Goal: Task Accomplishment & Management: Manage account settings

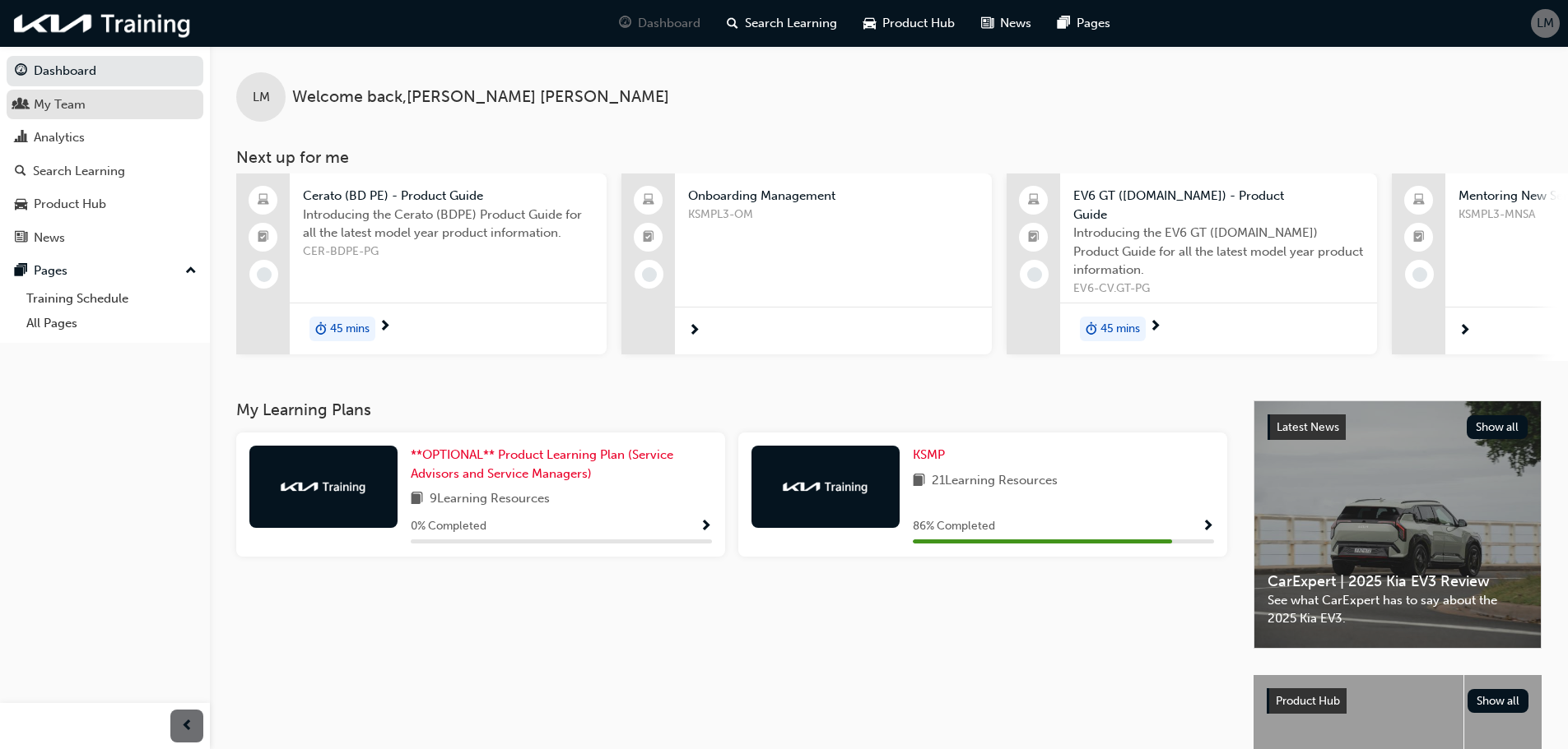
click at [73, 104] on div "My Team" at bounding box center [60, 105] width 52 height 19
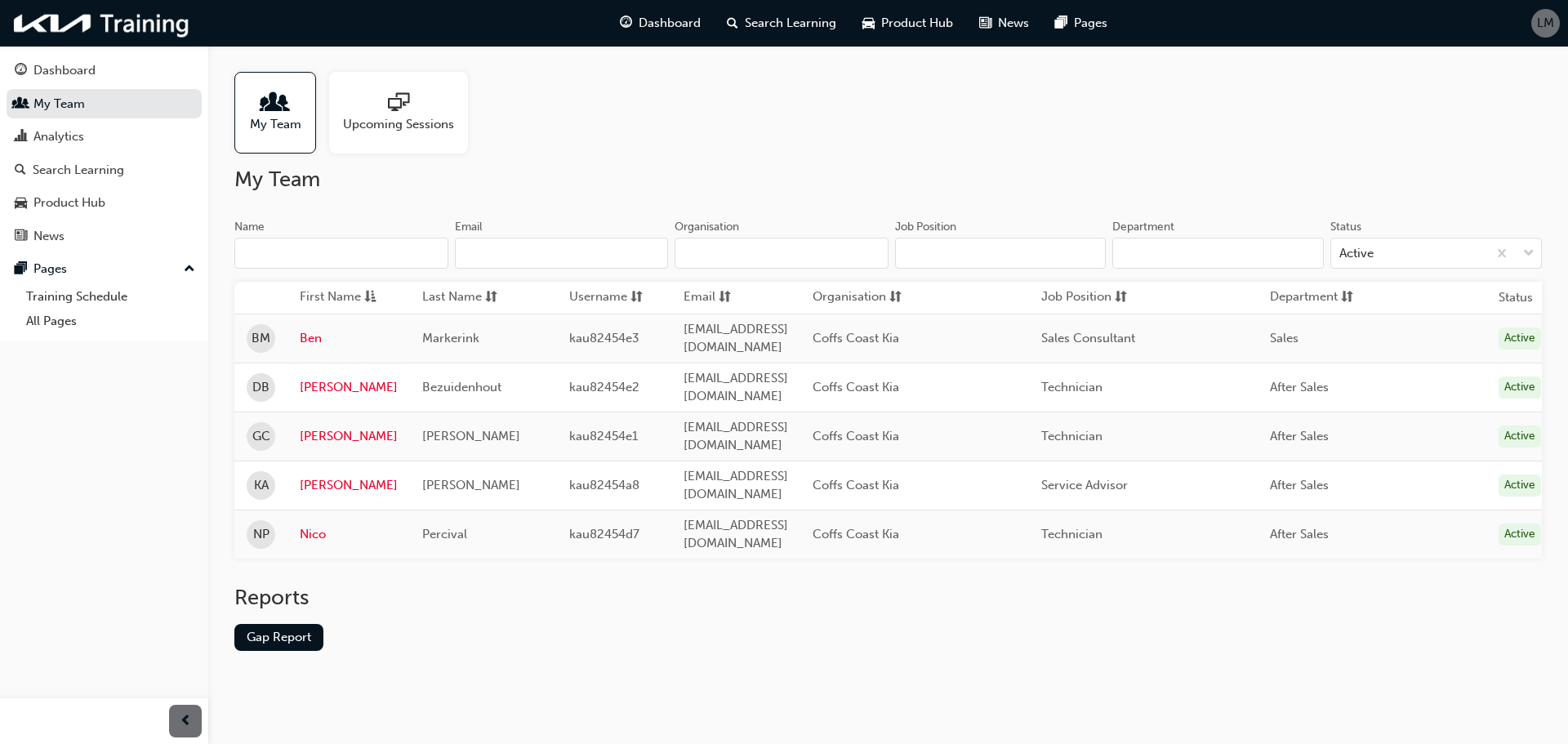
click at [408, 135] on div "Upcoming Sessions" at bounding box center [398, 112] width 139 height 81
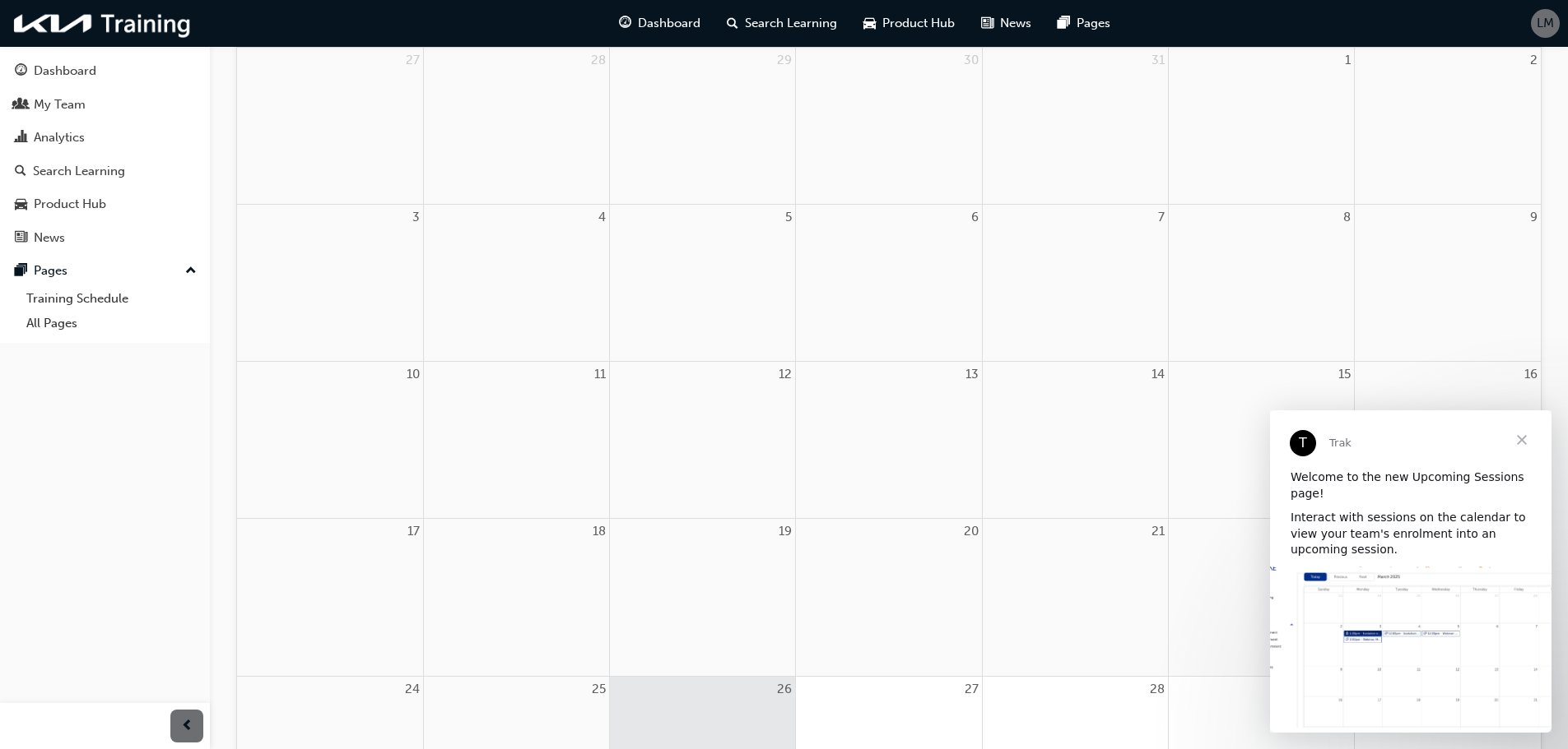
scroll to position [247, 0]
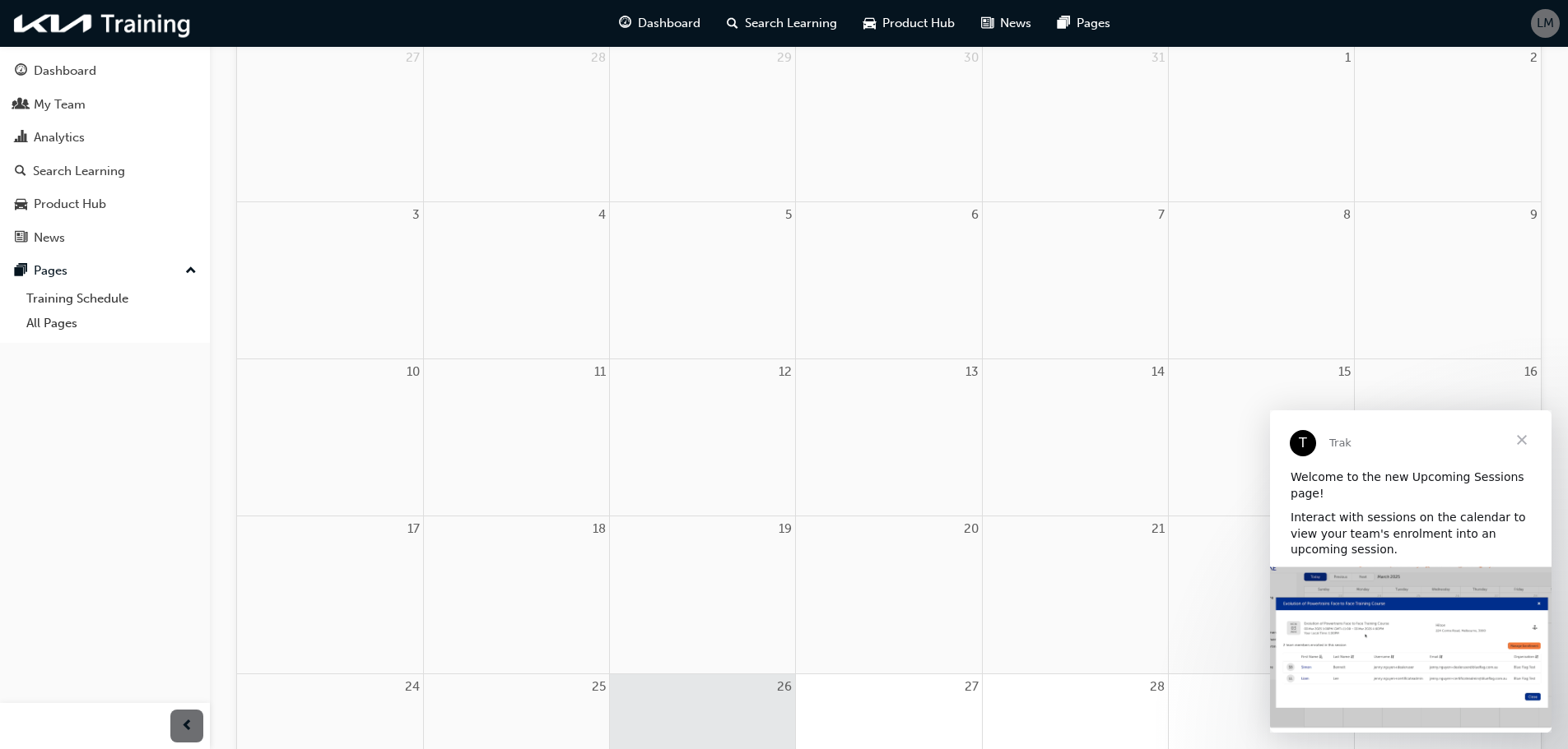
click at [1545, 437] on span "Close" at bounding box center [1521, 440] width 60 height 60
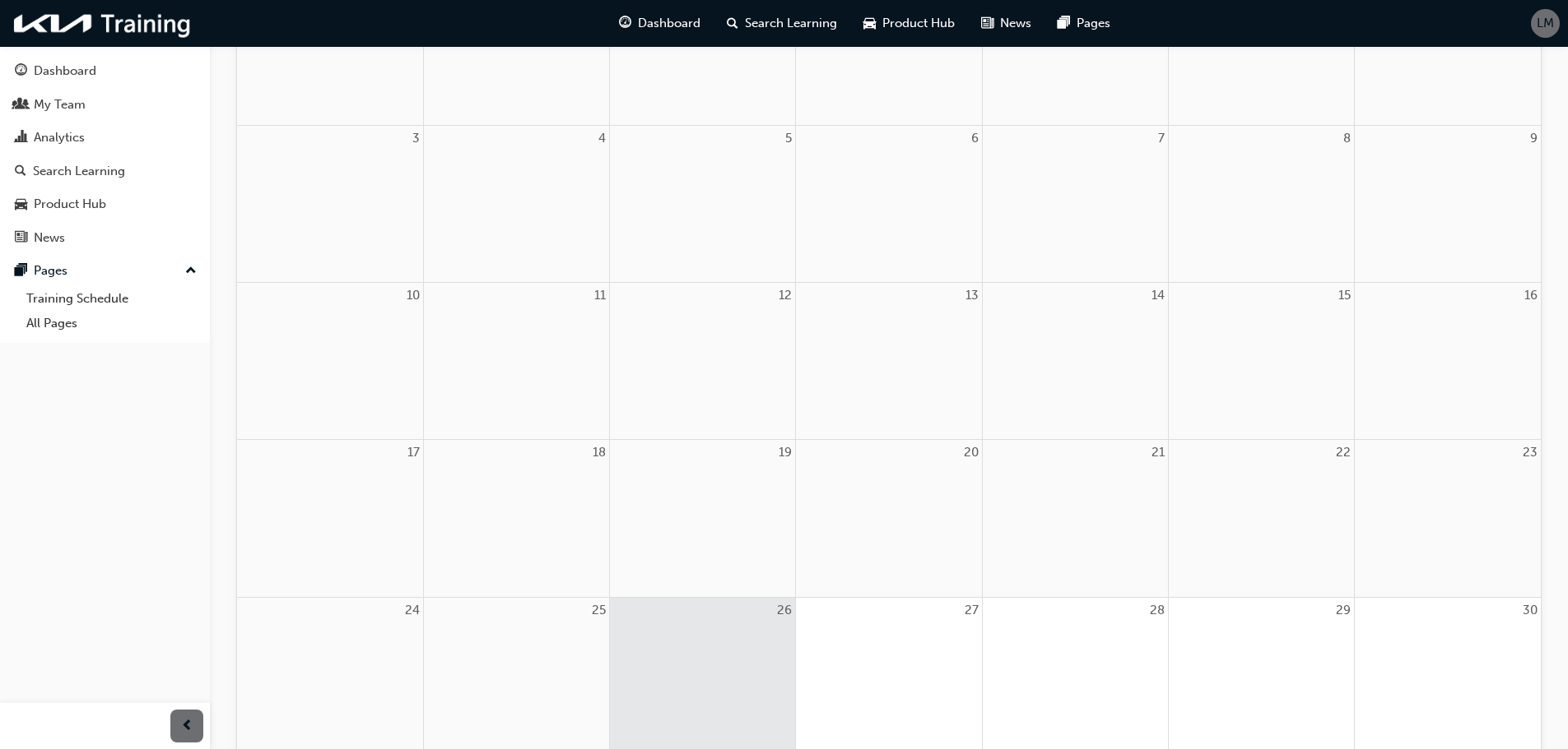
scroll to position [155, 0]
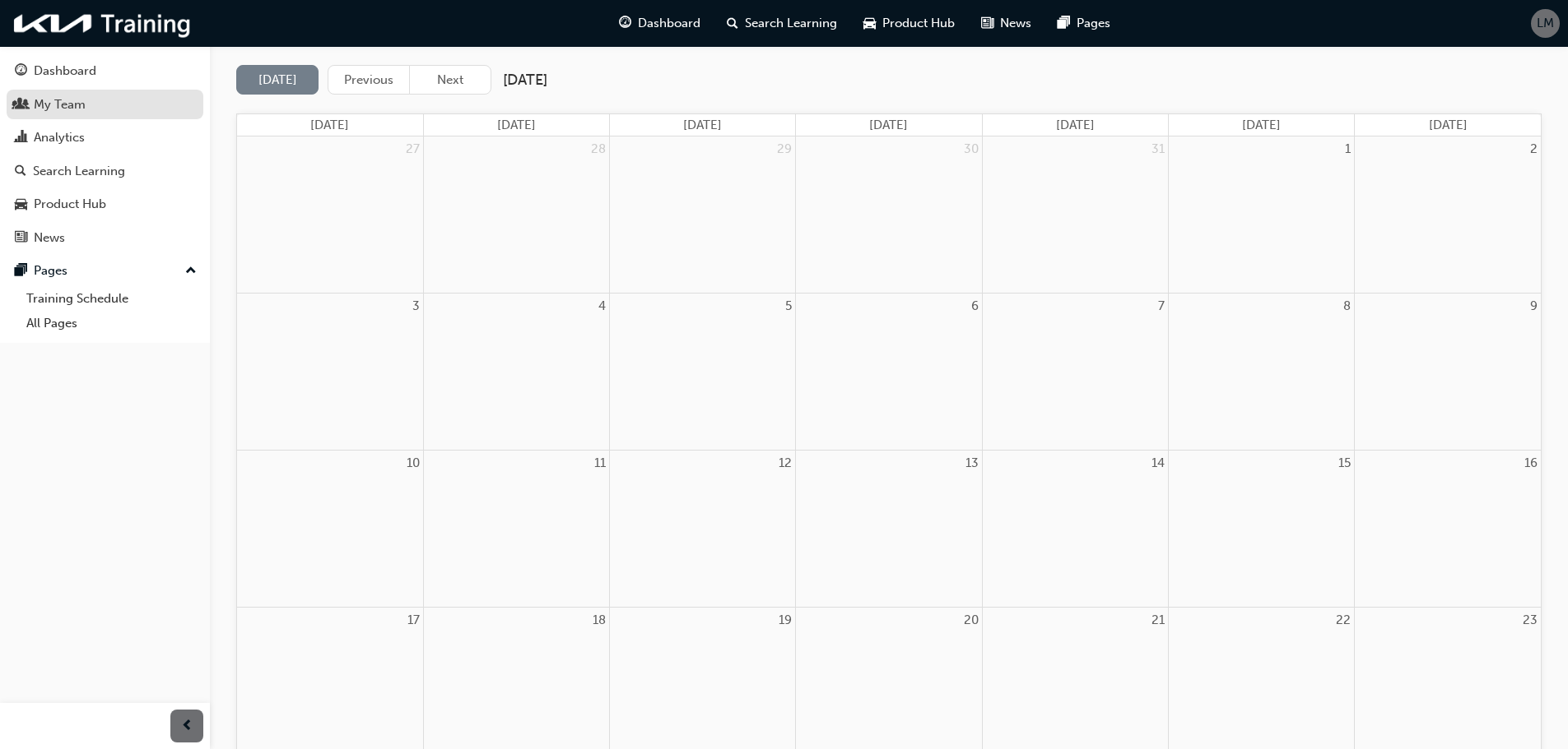
click at [54, 116] on link "My Team" at bounding box center [105, 104] width 197 height 30
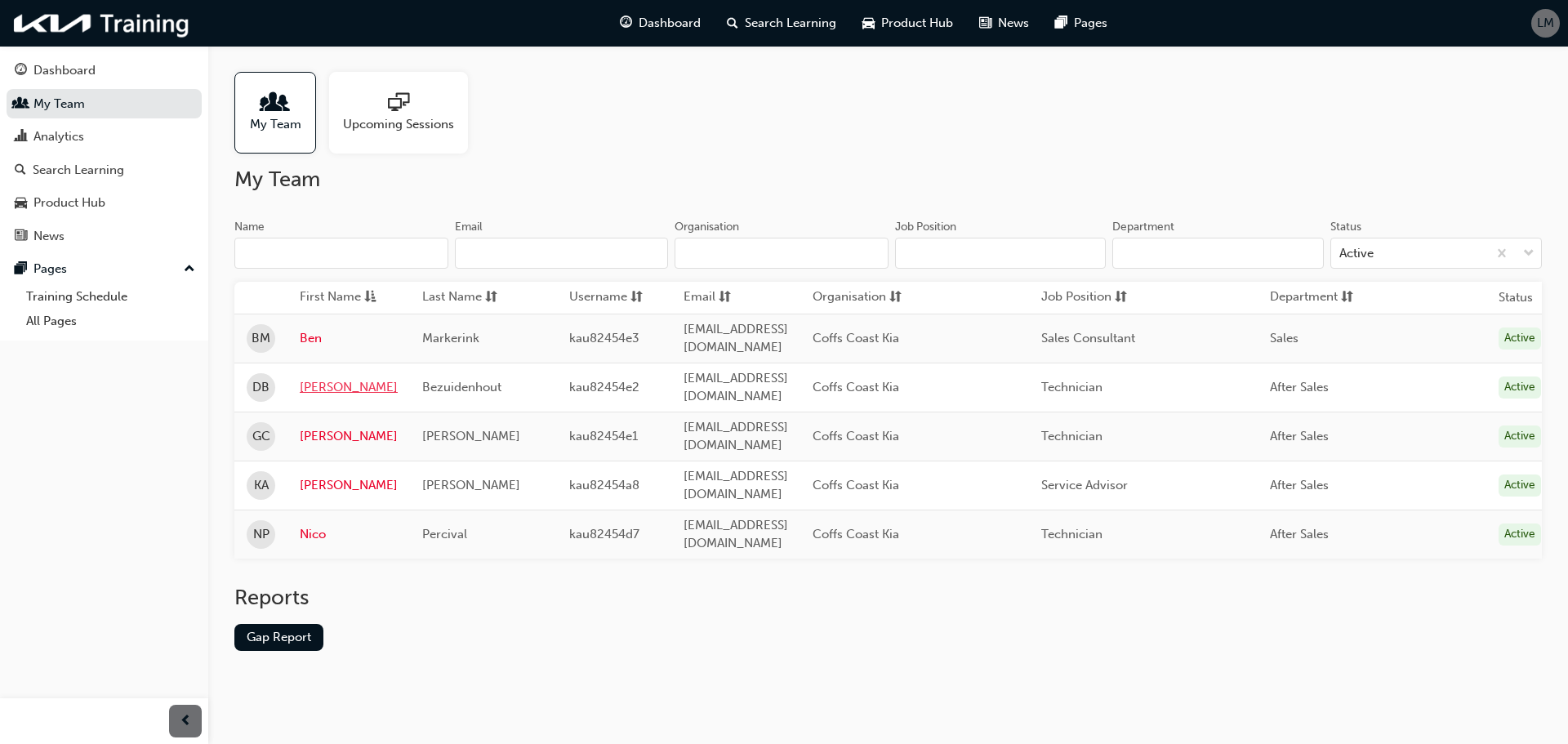
click at [316, 378] on link "[PERSON_NAME]" at bounding box center [349, 387] width 98 height 19
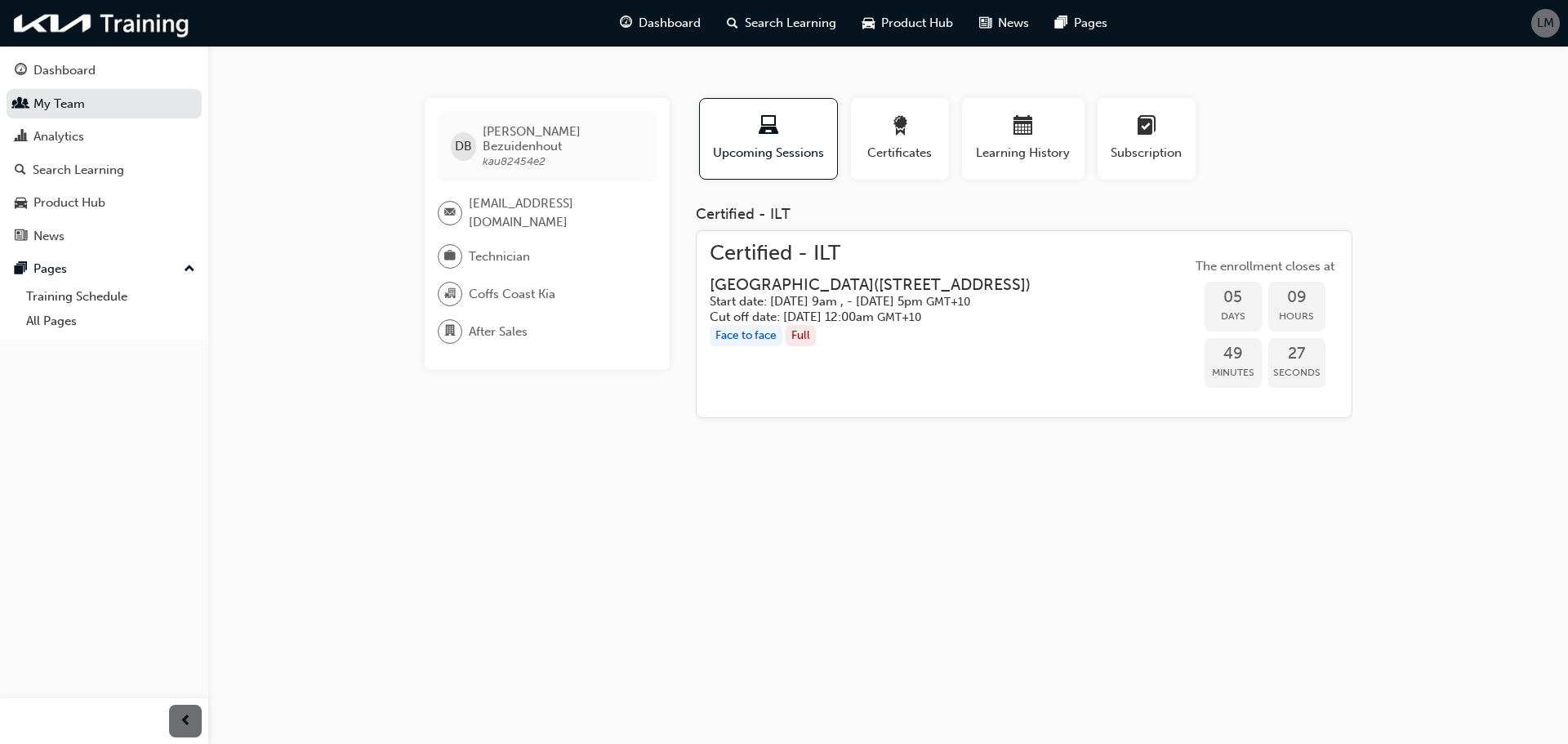
click at [883, 347] on div "Face to face Full" at bounding box center [883, 336] width 347 height 22
click at [585, 195] on span "[EMAIL_ADDRESS][DOMAIN_NAME]" at bounding box center [556, 213] width 175 height 37
click at [585, 195] on span "duncanb27@gmail.com" at bounding box center [556, 213] width 175 height 37
click at [516, 248] on span "Technician" at bounding box center [499, 257] width 61 height 19
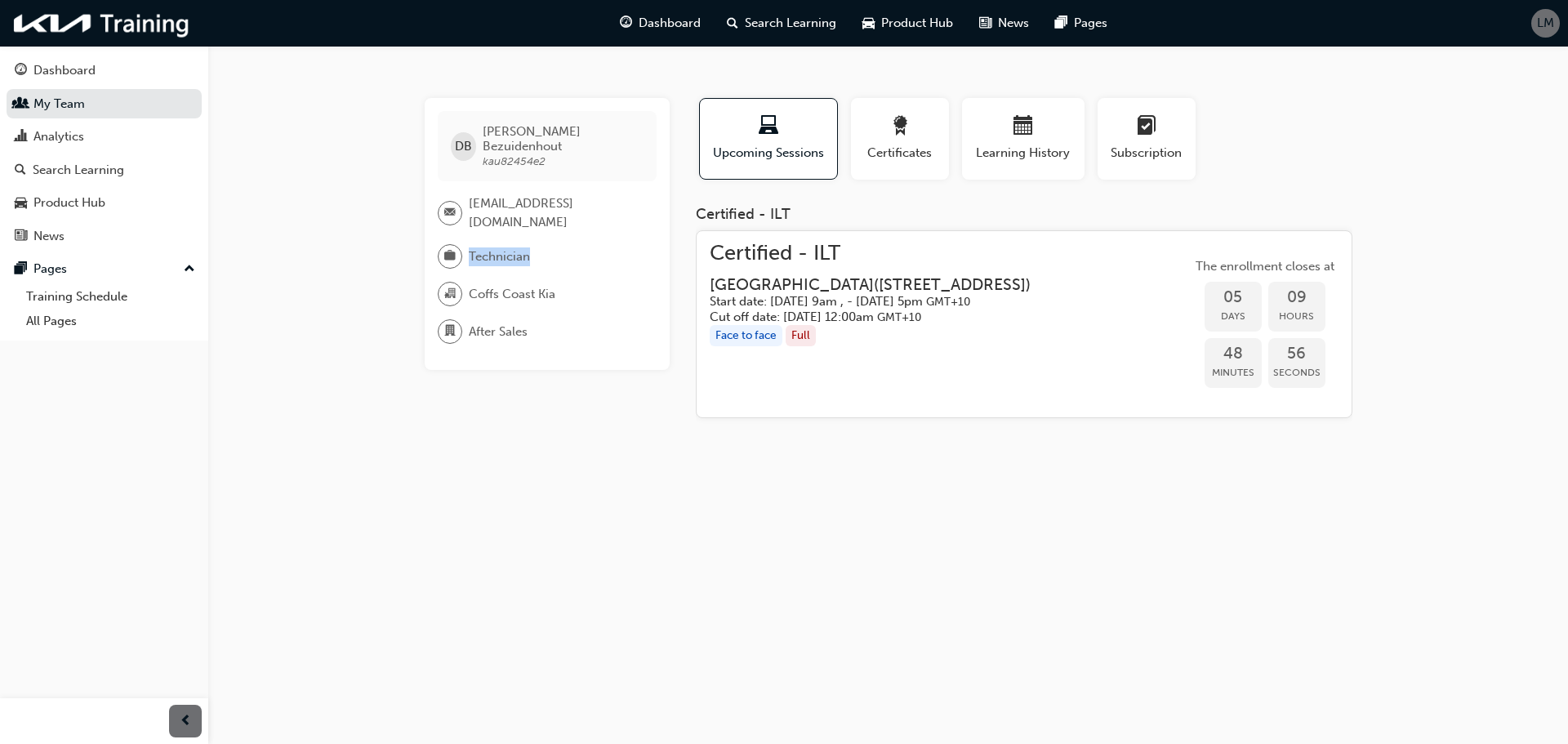
click at [516, 248] on span "Technician" at bounding box center [499, 257] width 61 height 19
click at [902, 143] on div "Certificates" at bounding box center [901, 139] width 74 height 46
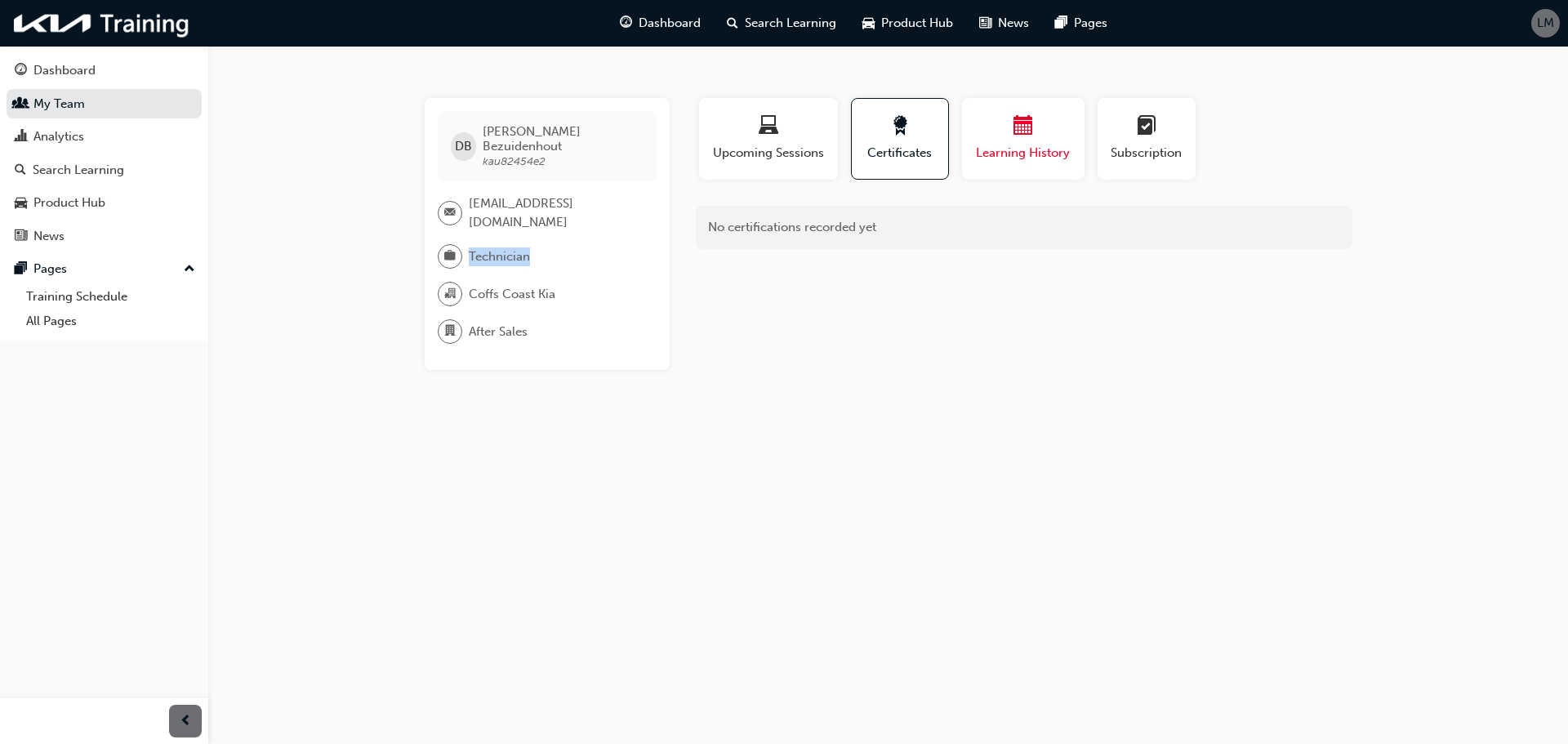
click at [1014, 134] on span "calendar-icon" at bounding box center [1023, 127] width 20 height 22
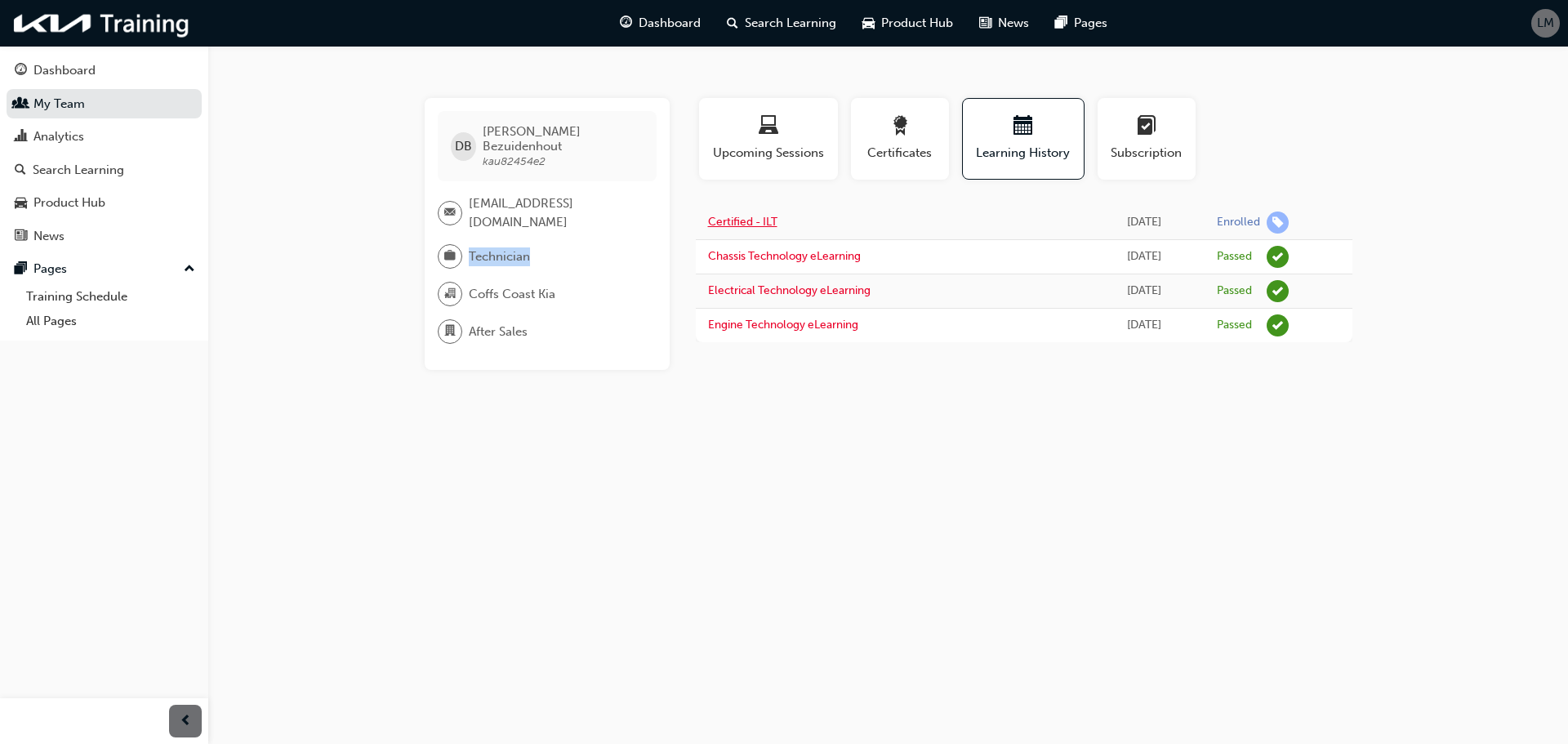
click at [755, 220] on link "Certified - ILT" at bounding box center [742, 222] width 69 height 14
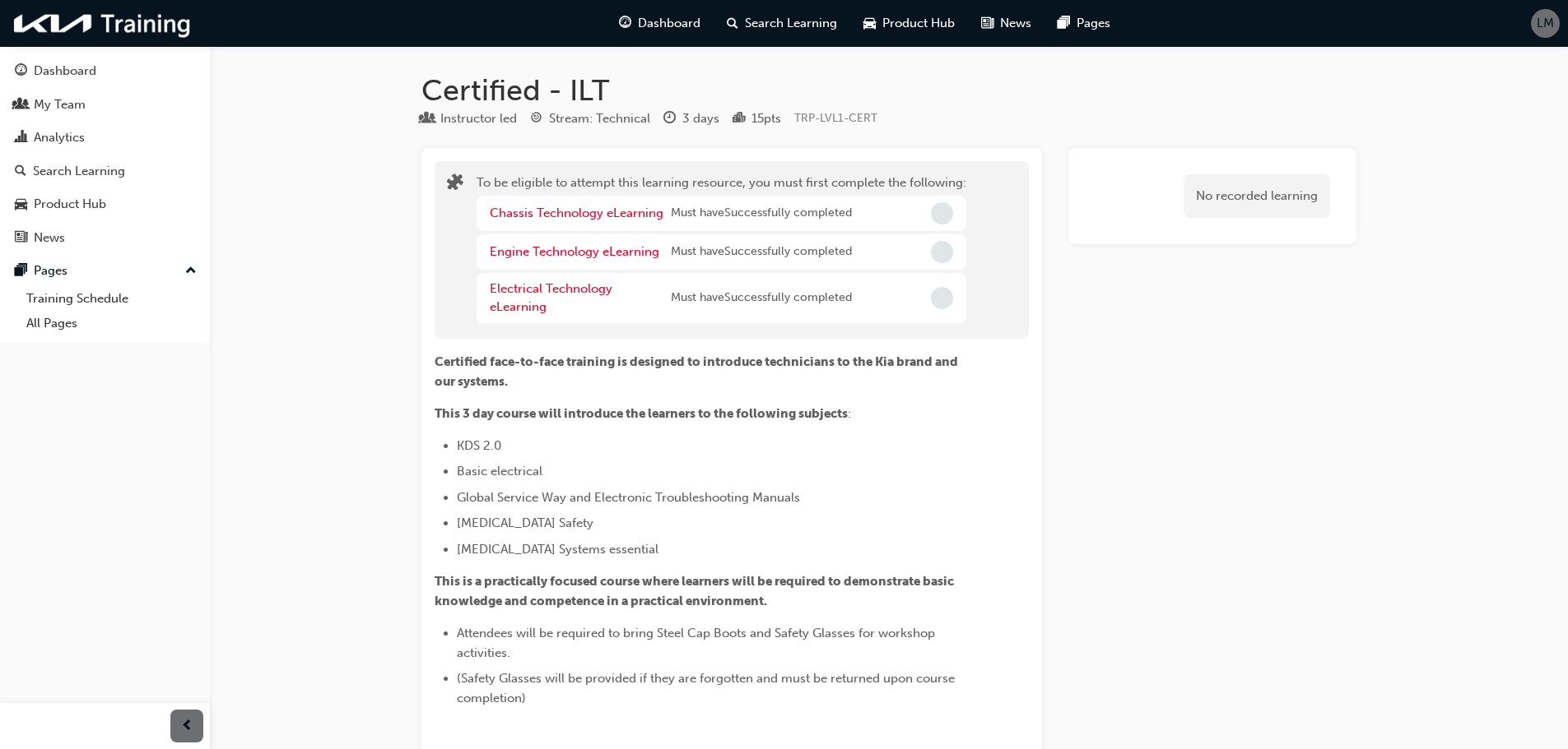
drag, startPoint x: 926, startPoint y: 208, endPoint x: 749, endPoint y: 208, distance: 177.0
click at [924, 208] on div "Chassis Technology eLearning Must have Successfully completed" at bounding box center [721, 213] width 490 height 35
click at [718, 208] on span "Must have Successfully completed" at bounding box center [762, 213] width 181 height 19
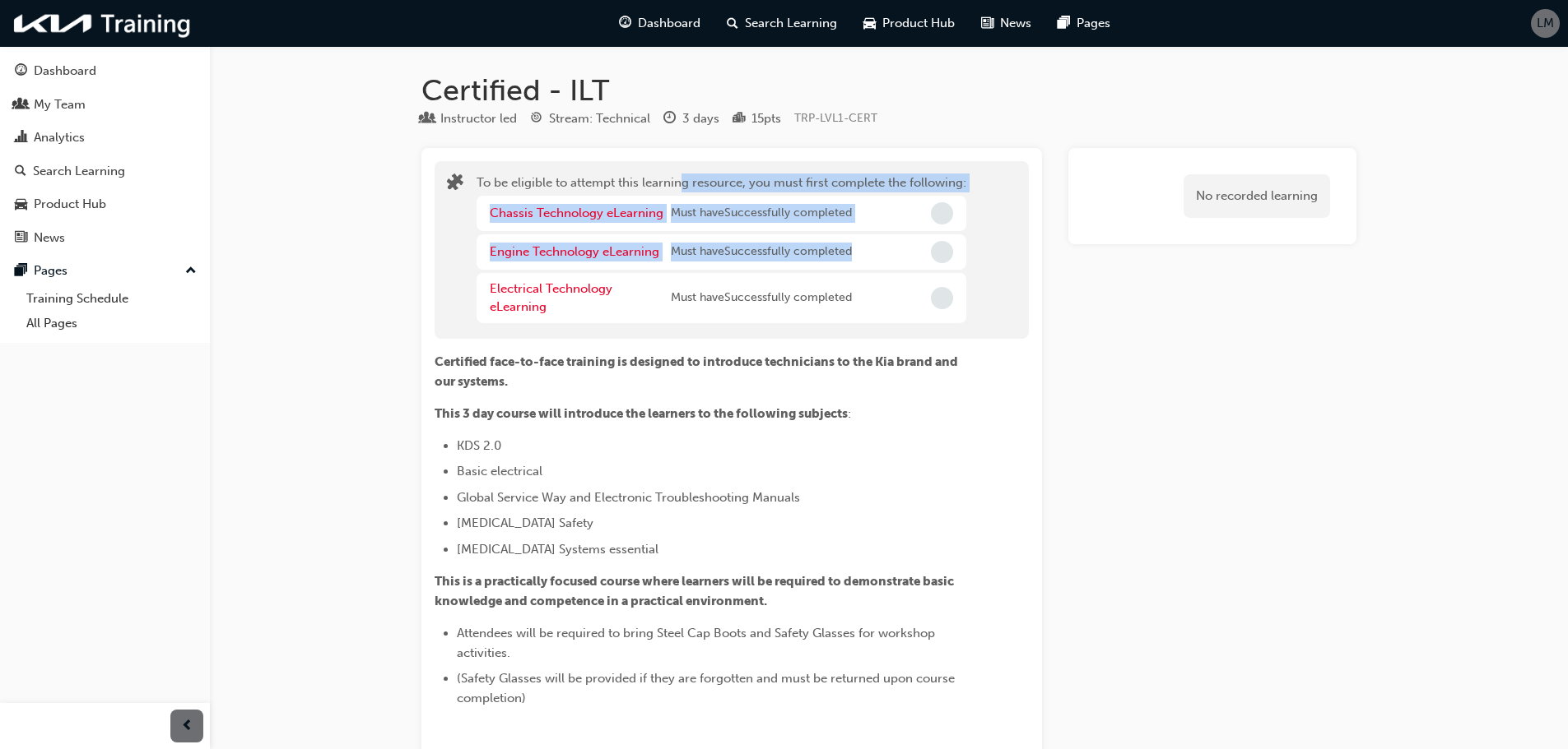
drag, startPoint x: 682, startPoint y: 186, endPoint x: 937, endPoint y: 265, distance: 267.0
click at [925, 259] on div "To be eligible to attempt this learning resource, you must first complete the f…" at bounding box center [721, 249] width 490 height 153
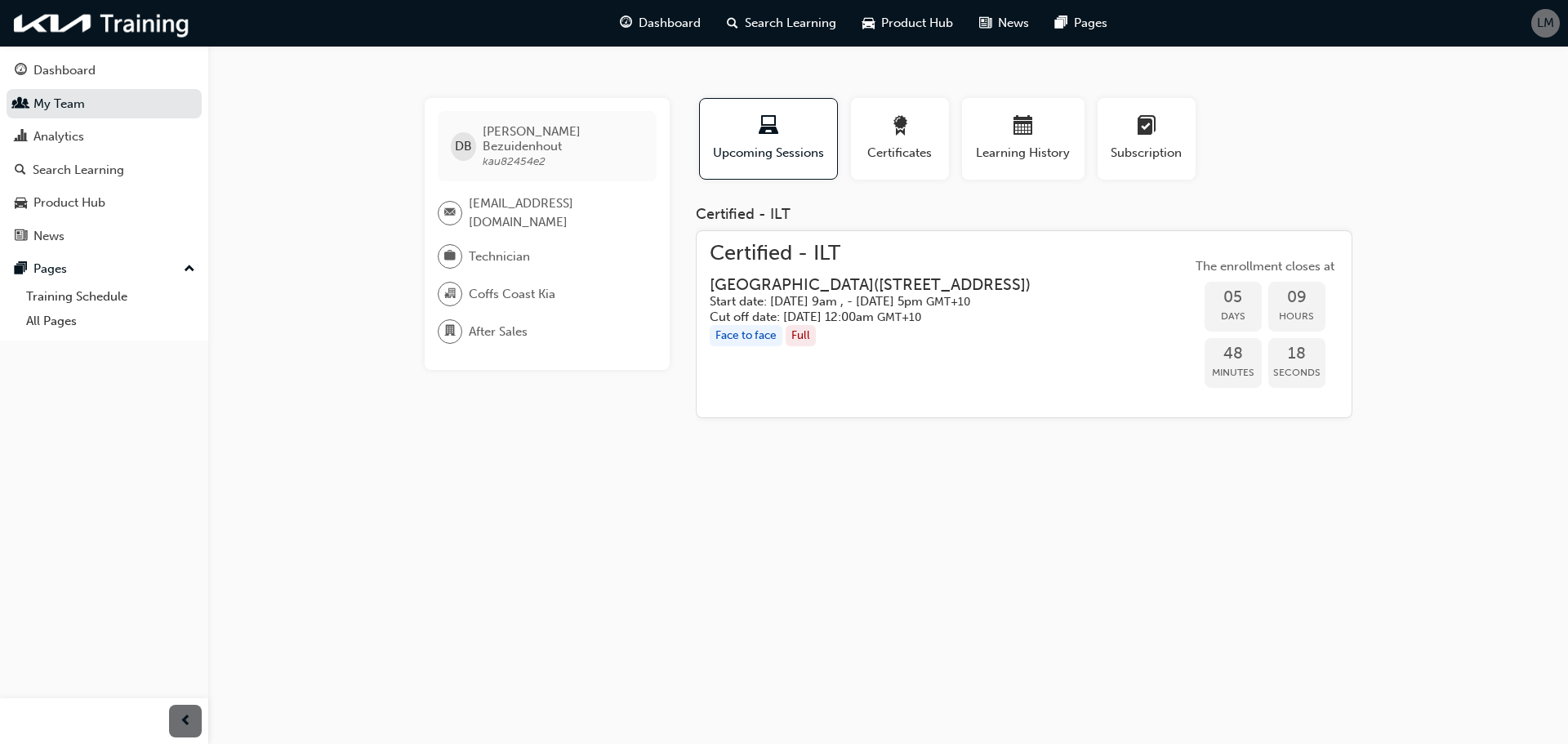
click at [822, 309] on h5 "Start date: Tue 2 Sep 2025, 9am , - Thu 4 Sep 2025, 5pm GMT+10" at bounding box center [870, 302] width 321 height 15
click at [1251, 327] on div "05 Days" at bounding box center [1233, 307] width 57 height 50
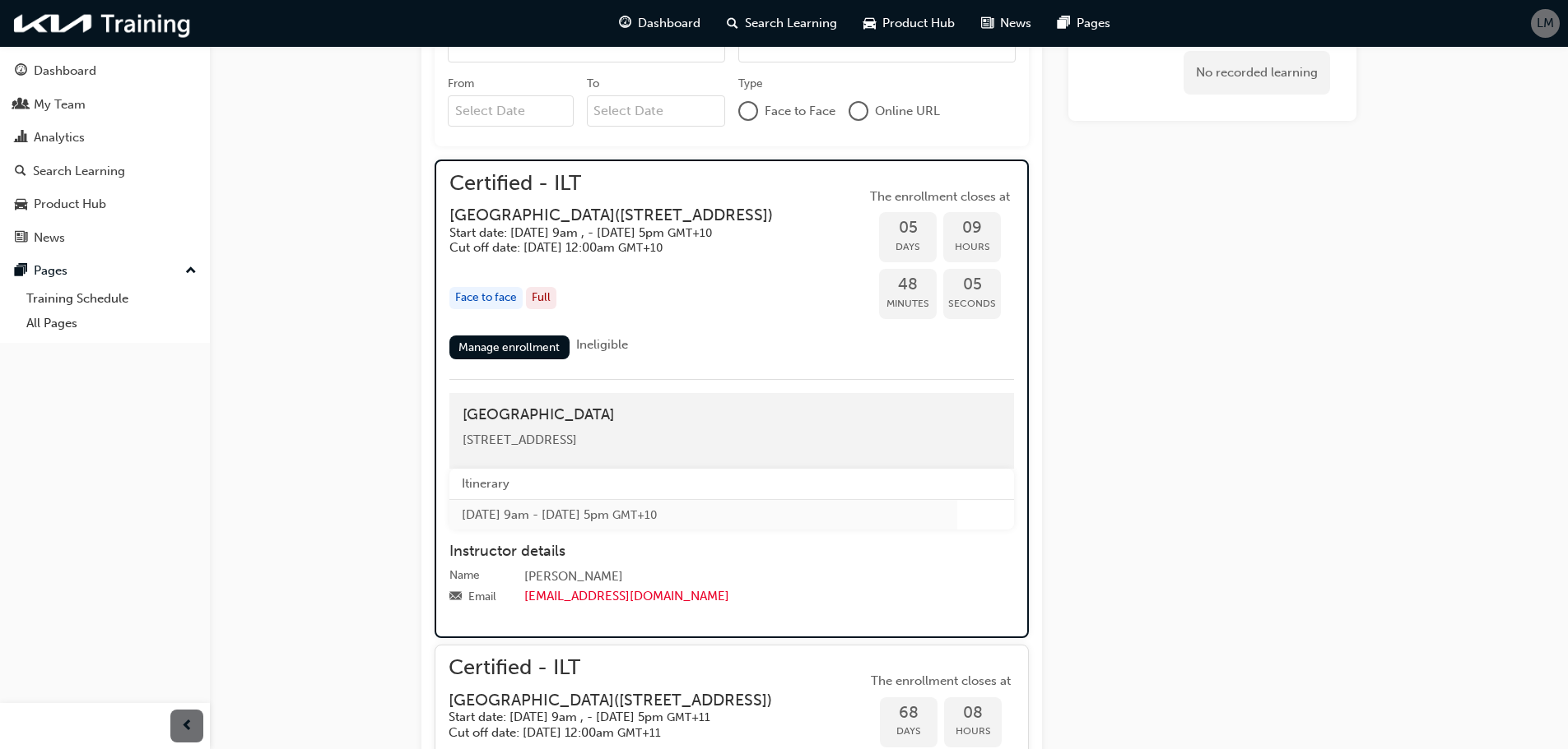
scroll to position [708, 0]
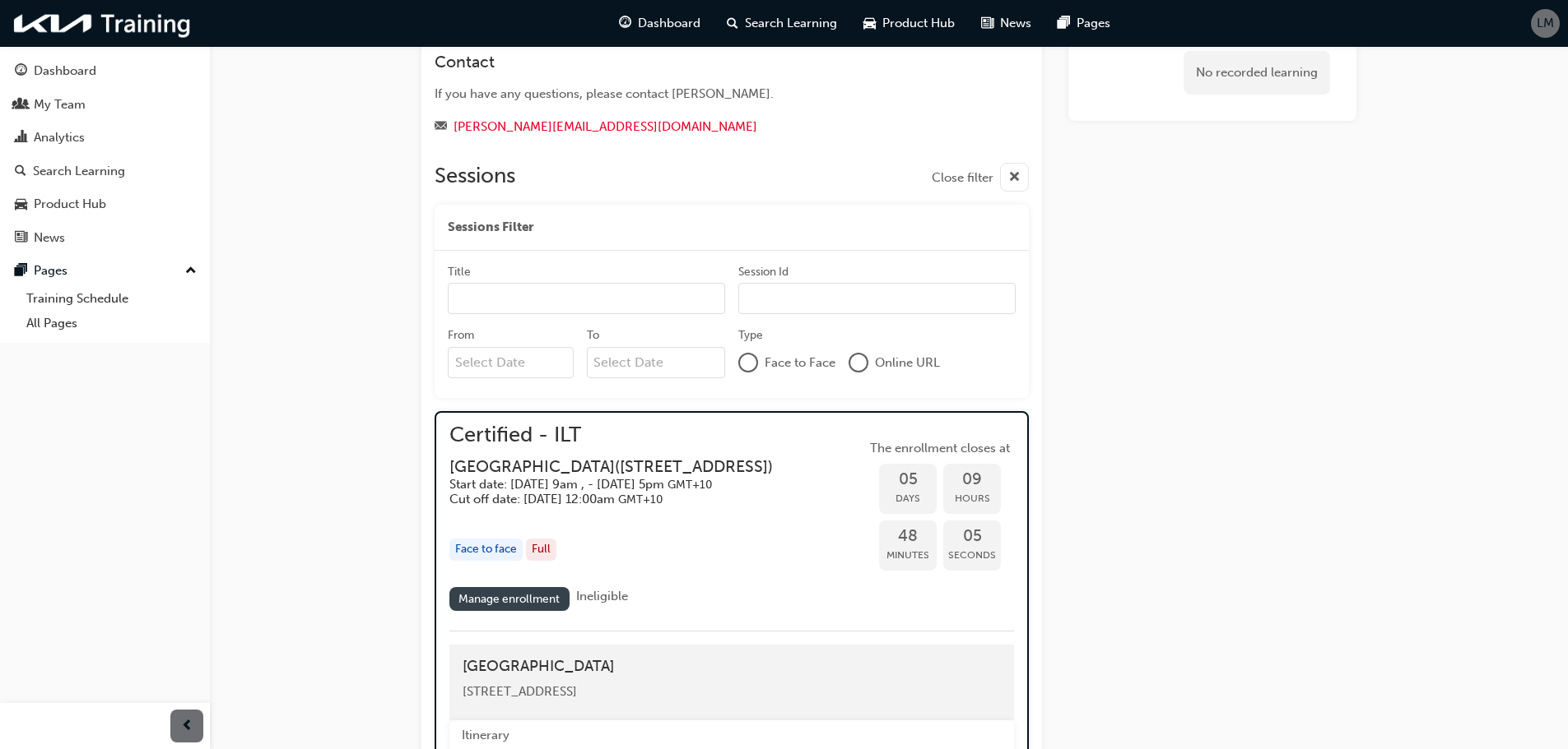
click at [534, 605] on link "Manage enrollment" at bounding box center [509, 600] width 120 height 24
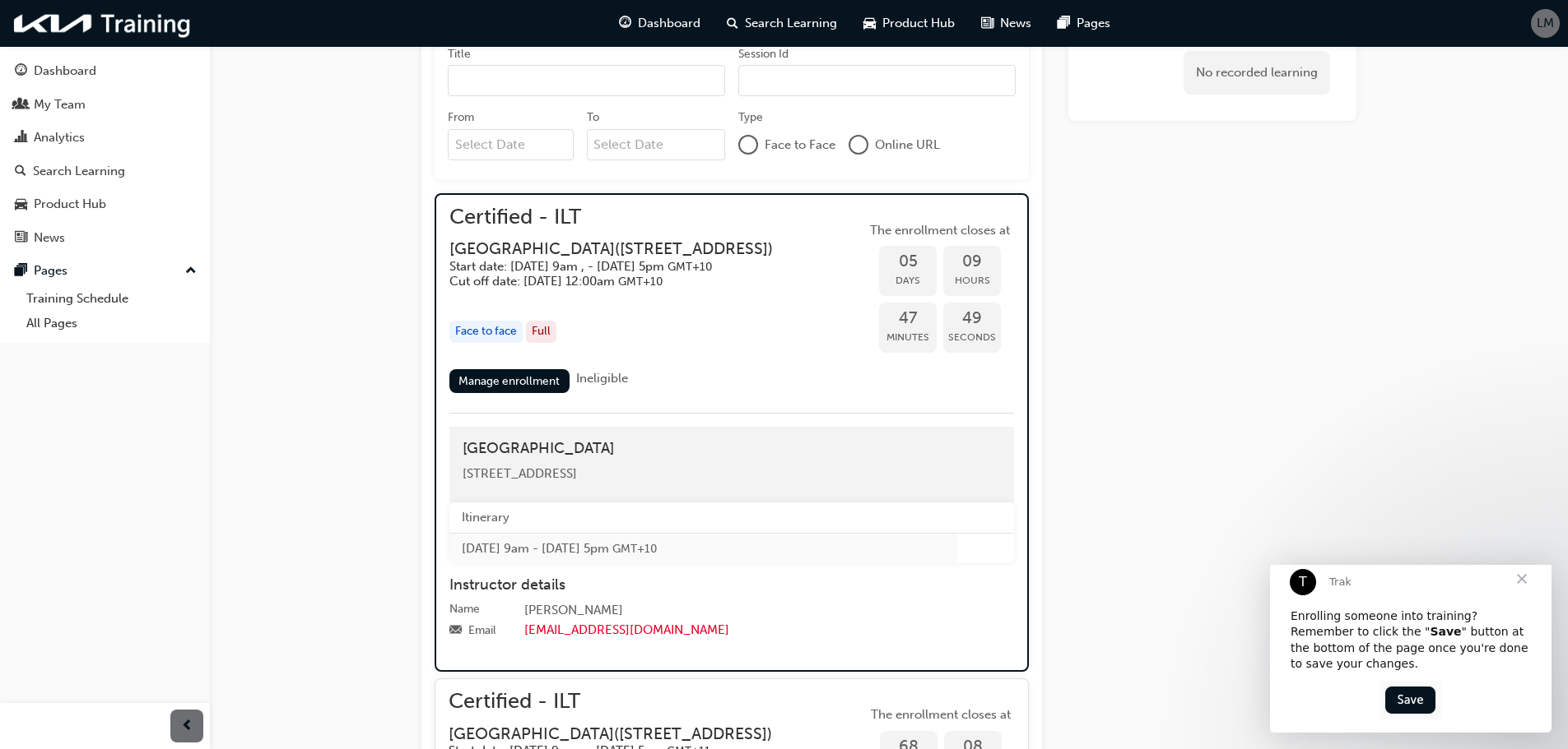
scroll to position [954, 0]
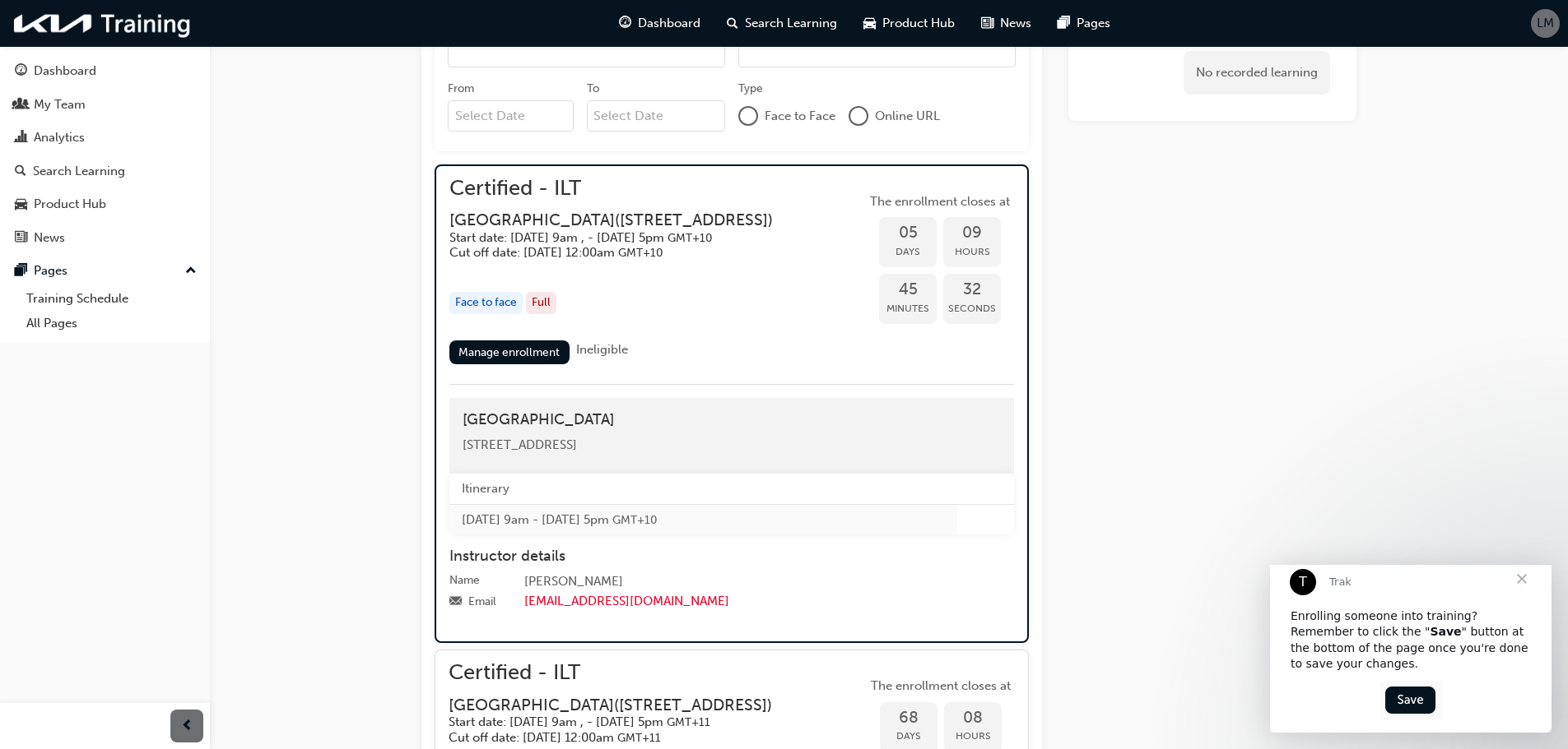
click at [1521, 586] on span "Close" at bounding box center [1521, 579] width 60 height 60
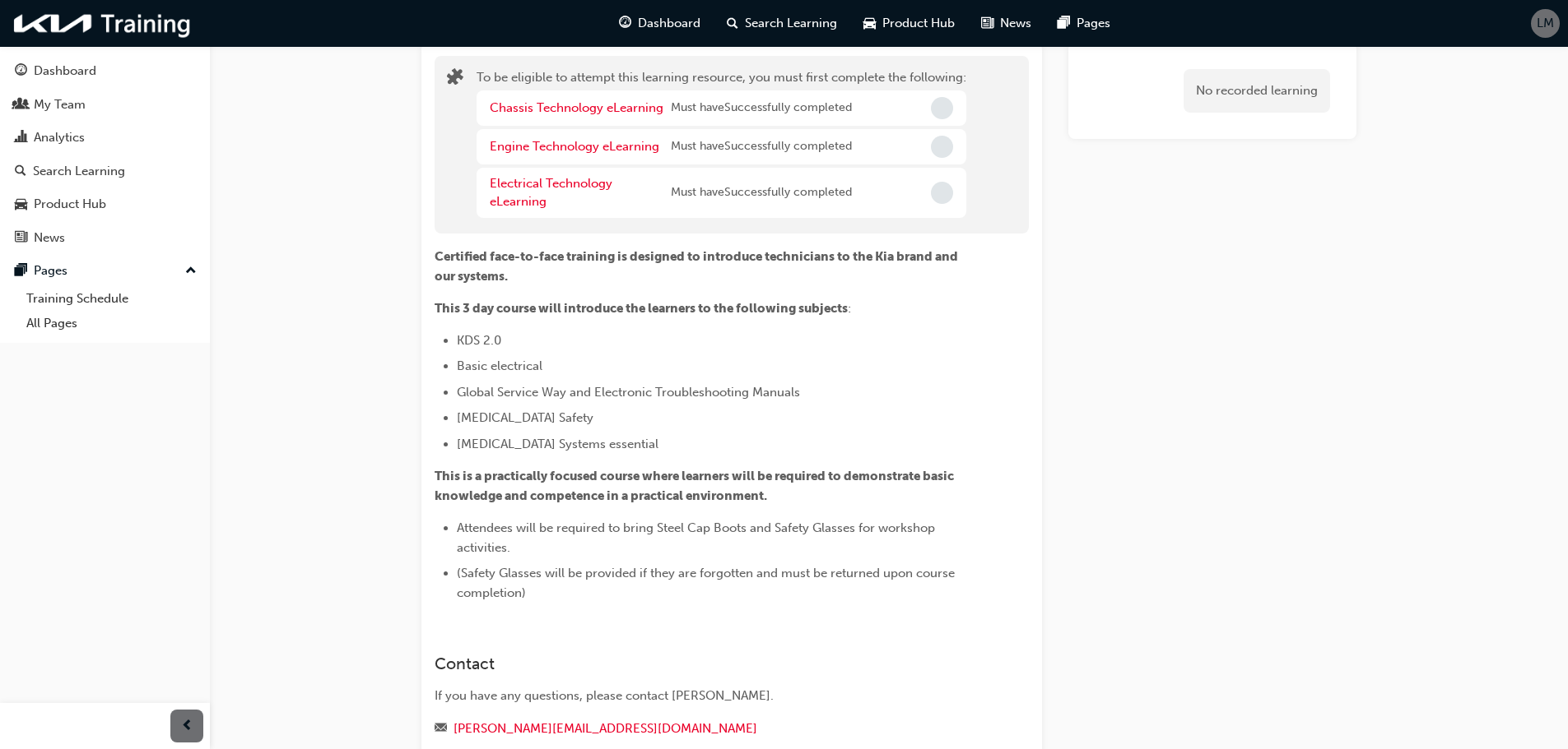
scroll to position [0, 0]
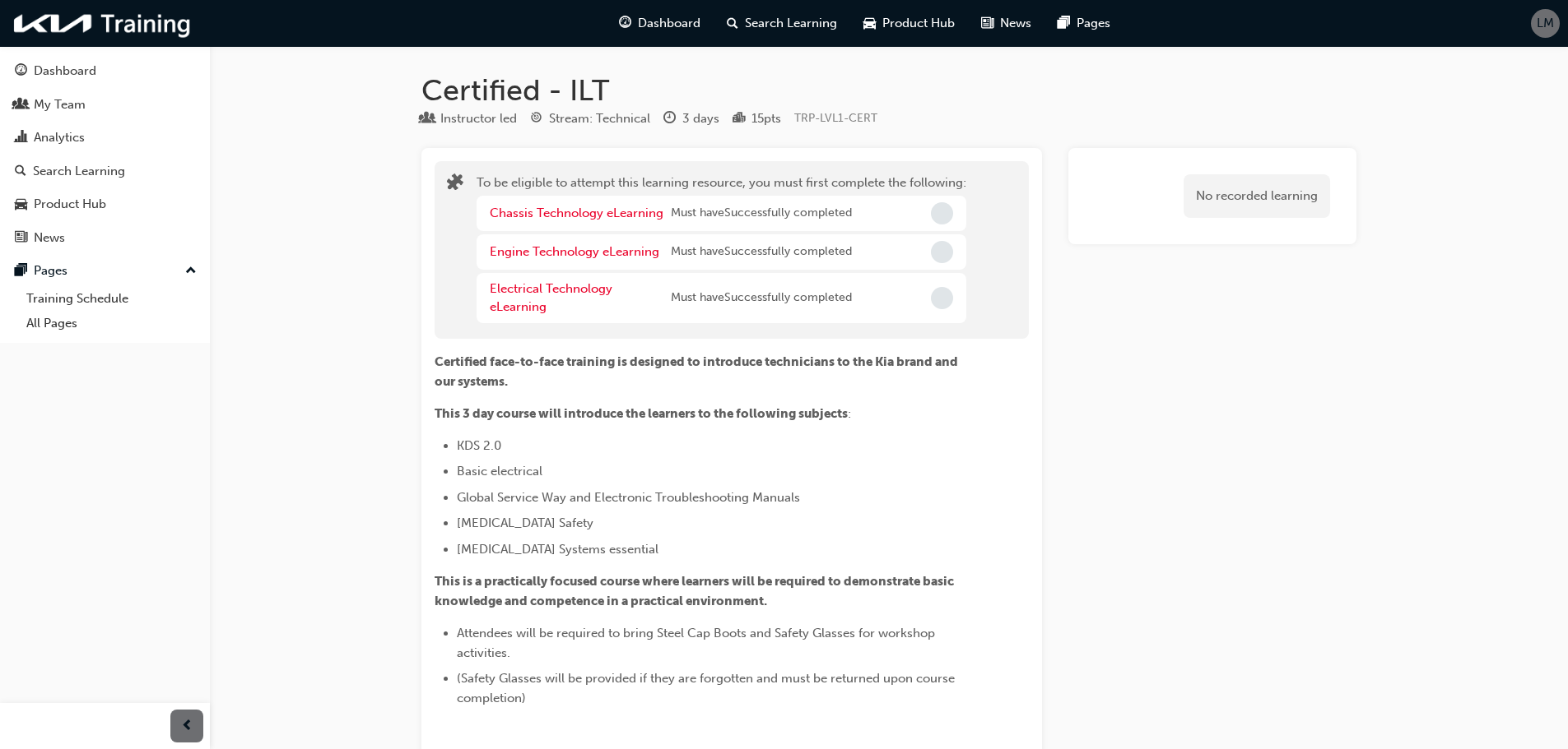
click at [1545, 20] on span "LM" at bounding box center [1546, 23] width 17 height 19
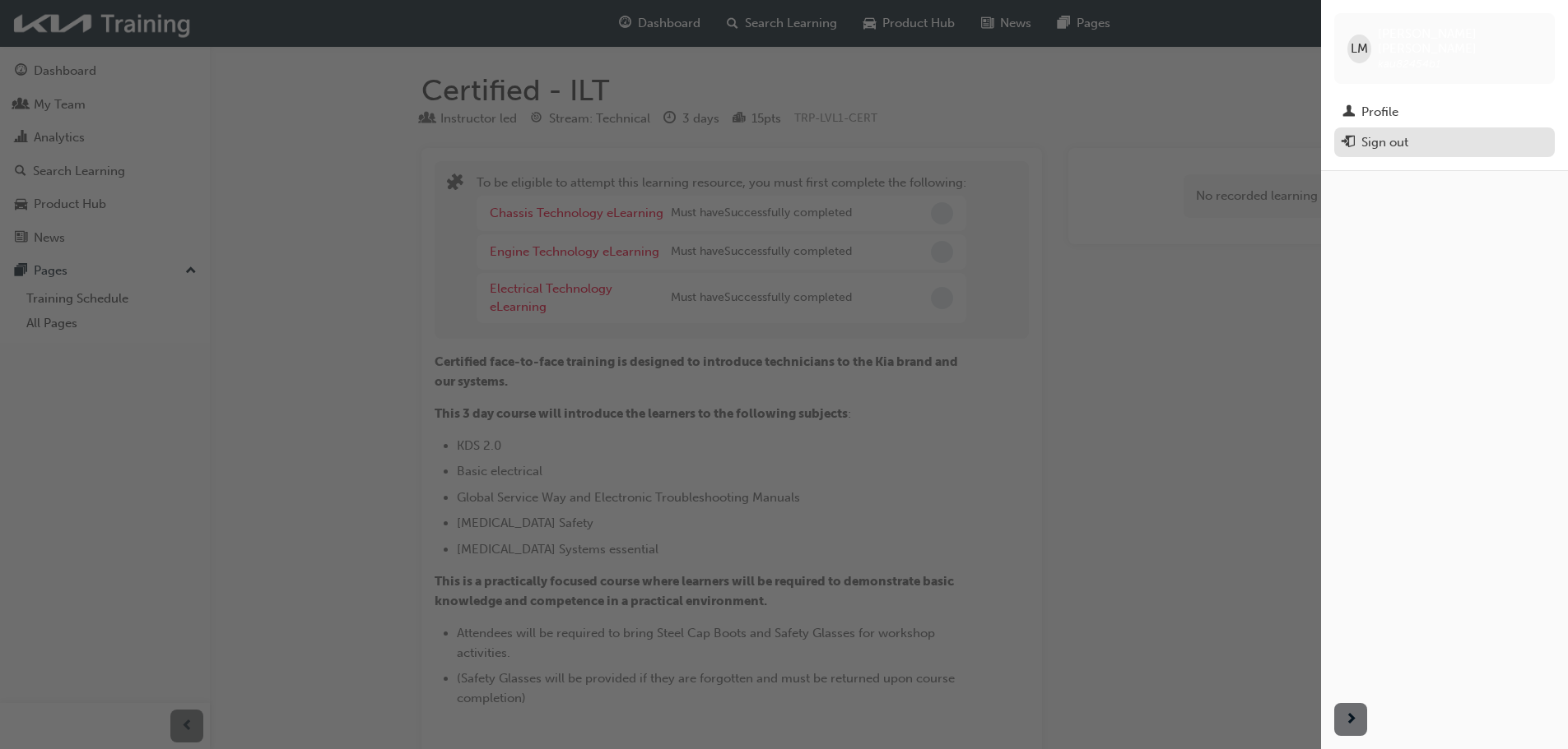
click at [1381, 133] on div "Sign out" at bounding box center [1385, 142] width 47 height 19
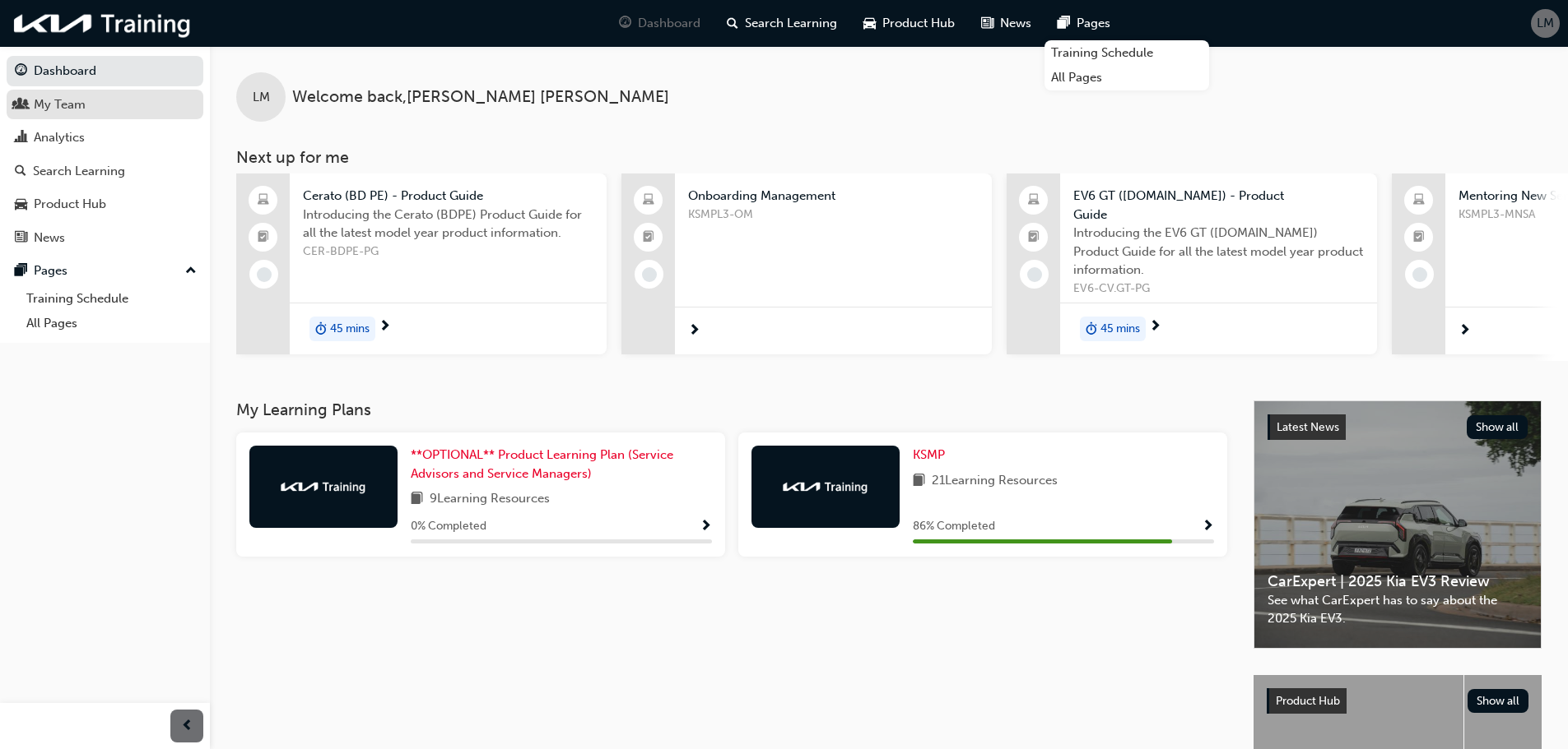
click at [58, 110] on div "My Team" at bounding box center [60, 105] width 52 height 19
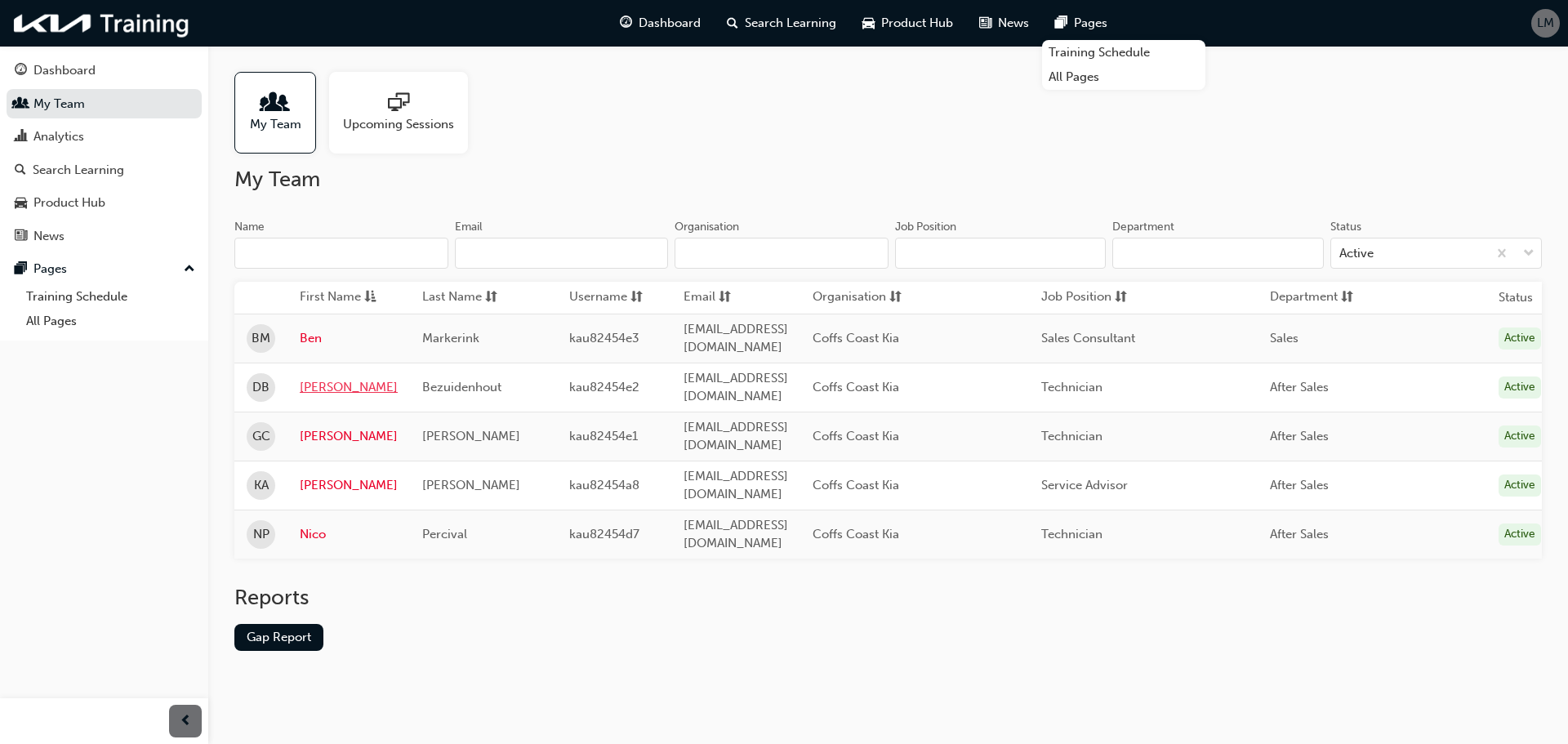
click at [329, 378] on link "[PERSON_NAME]" at bounding box center [349, 387] width 98 height 19
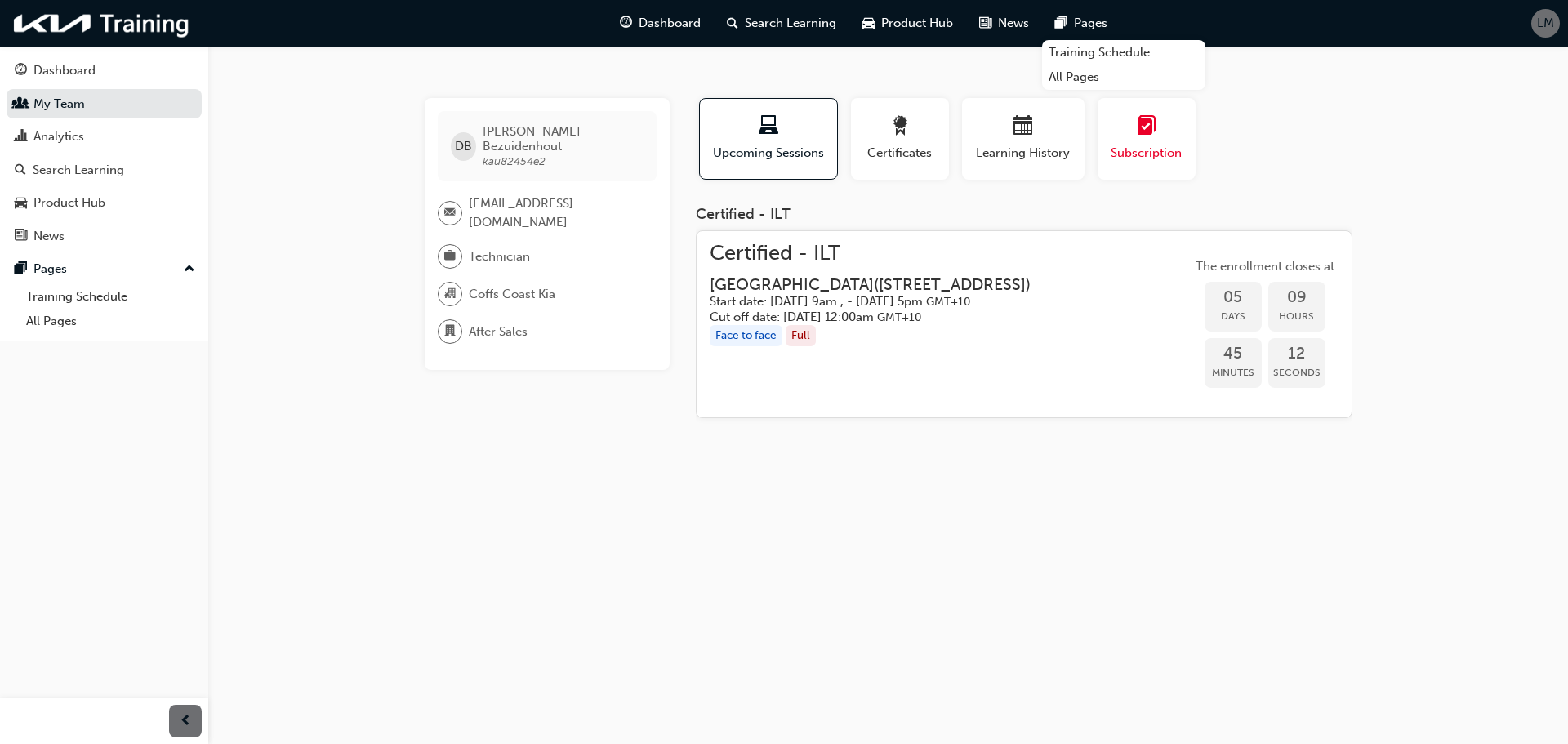
click at [1152, 149] on span "Subscription" at bounding box center [1146, 153] width 74 height 19
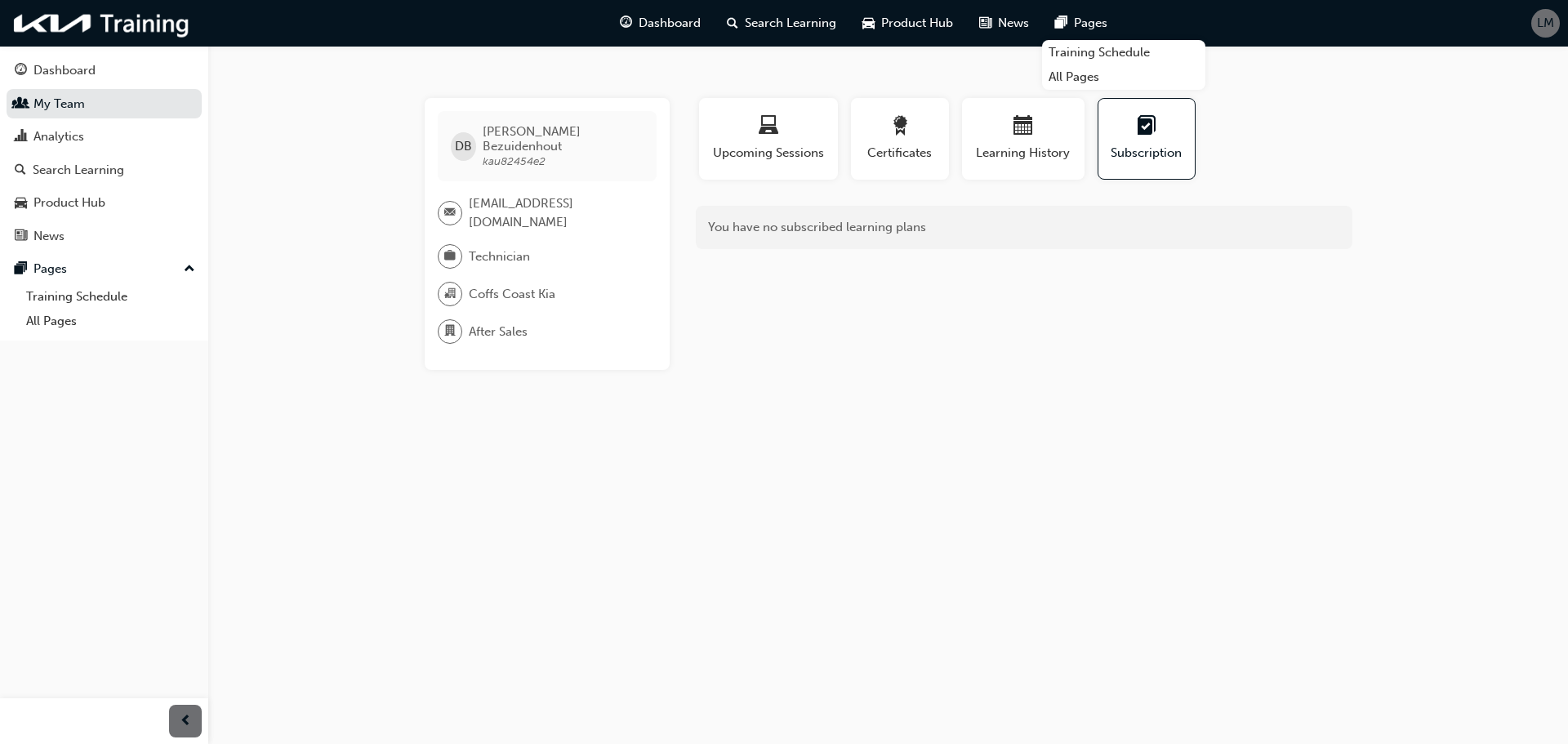
drag, startPoint x: 723, startPoint y: 232, endPoint x: 698, endPoint y: 237, distance: 25.5
click at [725, 232] on div "You have no subscribed learning plans" at bounding box center [1024, 227] width 656 height 44
click at [507, 248] on span "Technician" at bounding box center [499, 257] width 61 height 19
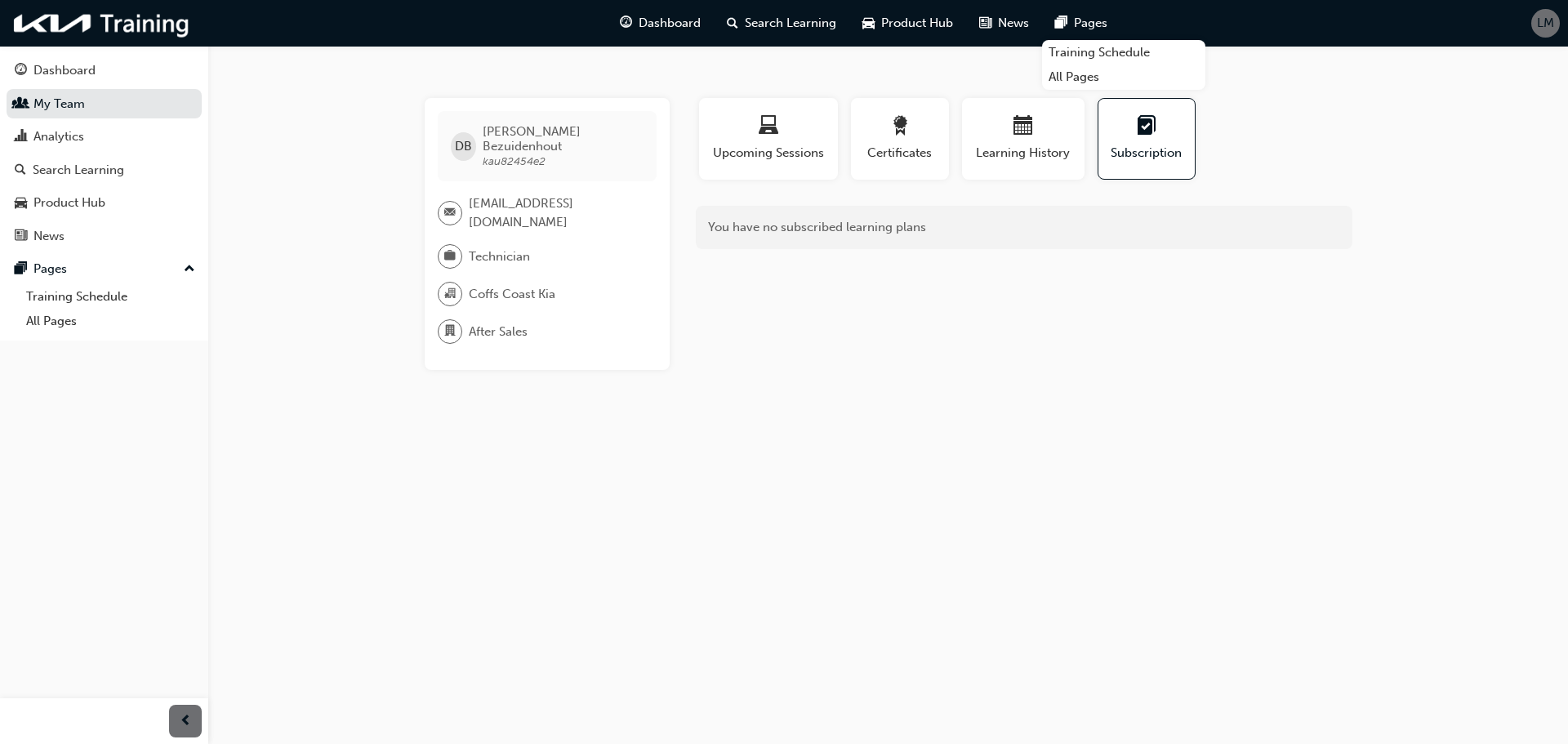
click at [482, 323] on span "After Sales" at bounding box center [498, 333] width 59 height 19
click at [487, 323] on span "After Sales" at bounding box center [498, 333] width 59 height 19
click at [533, 333] on div "DB Duncan Bezuidenhout kau82454e2 duncanb27@gmail.com Technician Coffs Coast Ki…" at bounding box center [548, 233] width 245 height 272
click at [536, 333] on div "DB Duncan Bezuidenhout kau82454e2 duncanb27@gmail.com Technician Coffs Coast Ki…" at bounding box center [548, 233] width 245 height 272
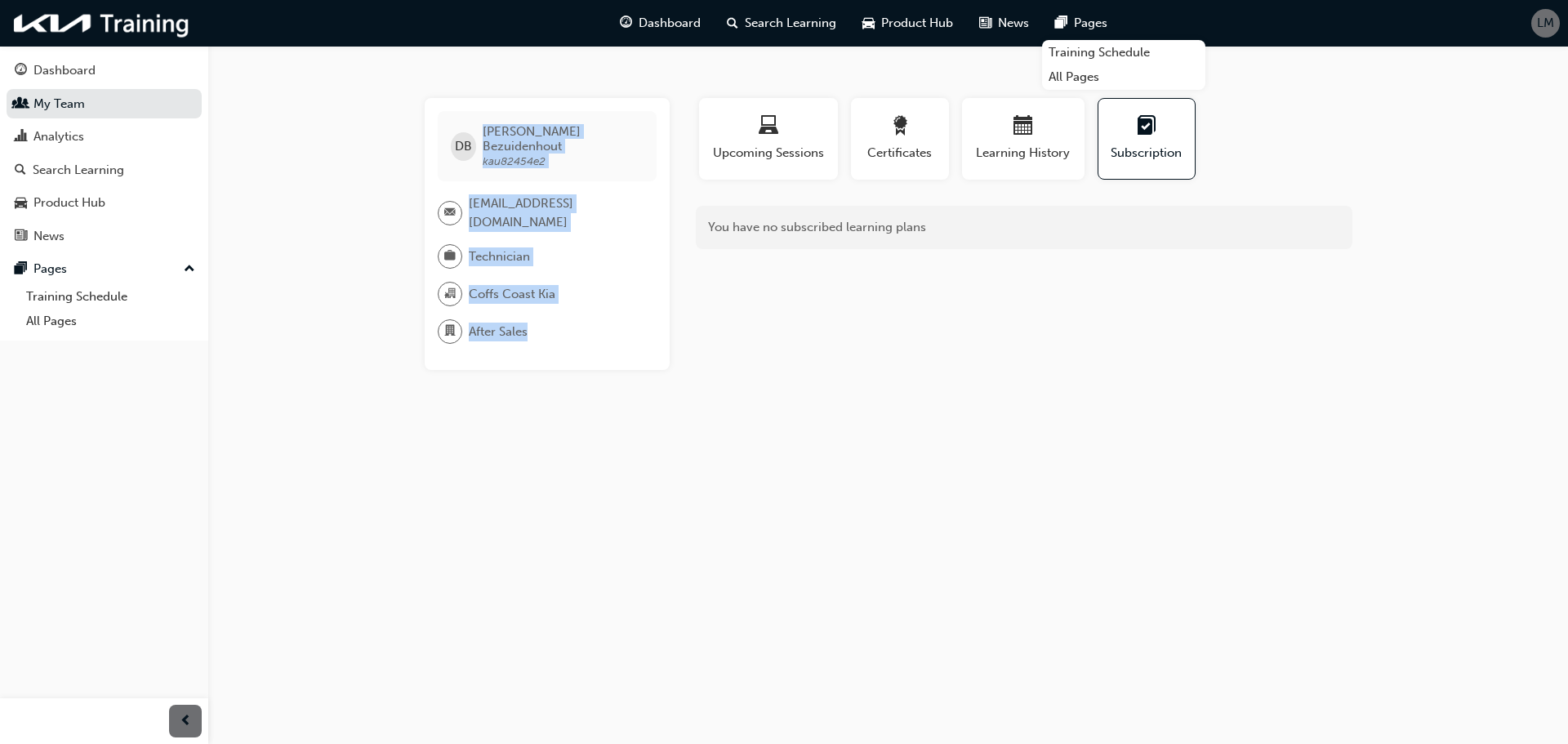
drag, startPoint x: 561, startPoint y: 301, endPoint x: 477, endPoint y: 137, distance: 184.3
click at [477, 137] on div "DB Duncan Bezuidenhout kau82454e2 duncanb27@gmail.com Technician Coffs Coast Ki…" at bounding box center [548, 233] width 245 height 272
click at [519, 159] on div "DB Duncan Bezuidenhout kau82454e2" at bounding box center [547, 147] width 218 height 70
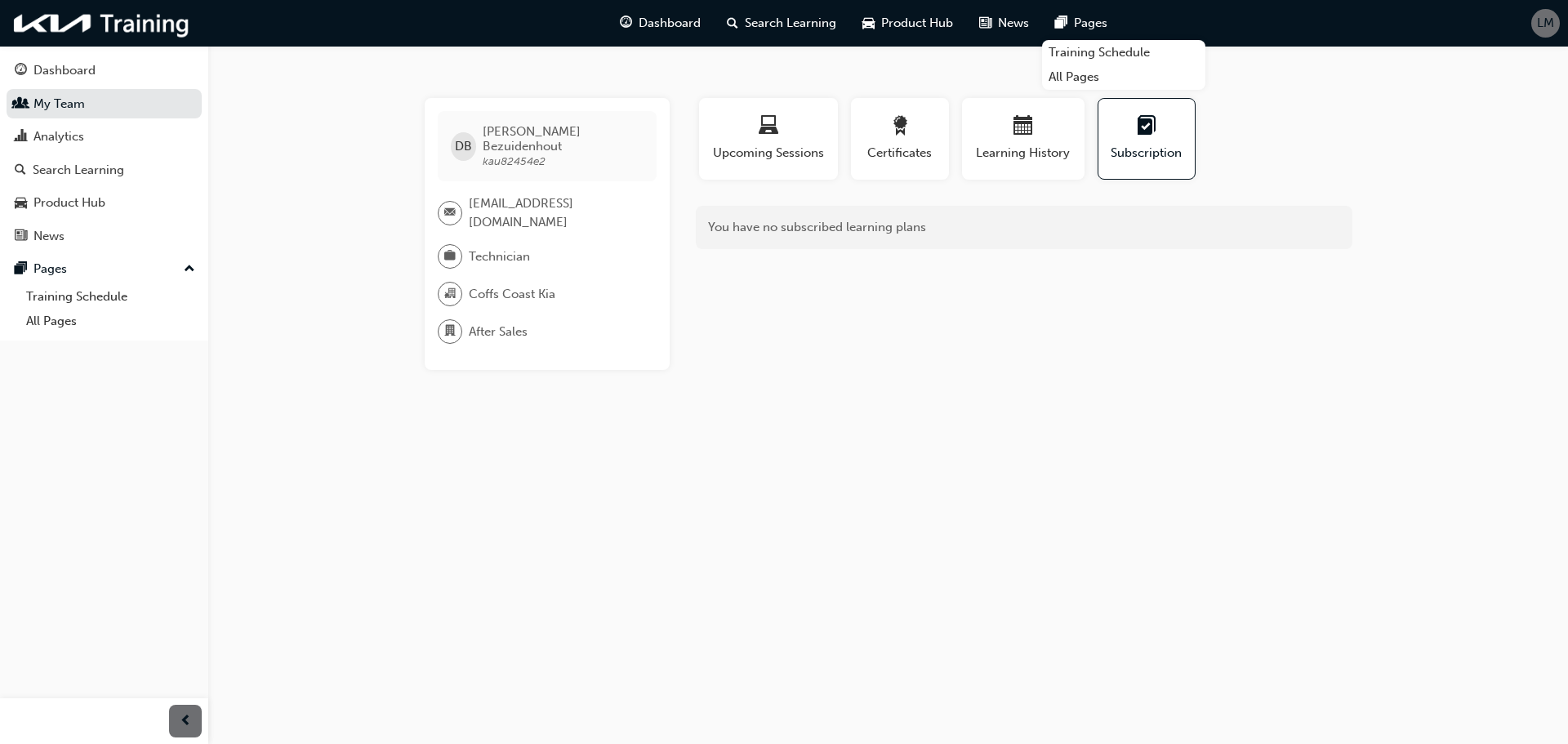
click at [507, 128] on span "Duncan Bezuidenhout" at bounding box center [563, 139] width 161 height 29
click at [470, 137] on span "DB" at bounding box center [464, 147] width 17 height 19
click at [1044, 356] on div "DB Duncan Bezuidenhout kau82454e2 duncanb27@gmail.com Technician Coffs Coast Ki…" at bounding box center [784, 372] width 1568 height 744
click at [1564, 21] on div "Dashboard Search Learning Product Hub News Pages LM" at bounding box center [784, 23] width 1568 height 46
click at [1545, 22] on span "LM" at bounding box center [1546, 23] width 17 height 19
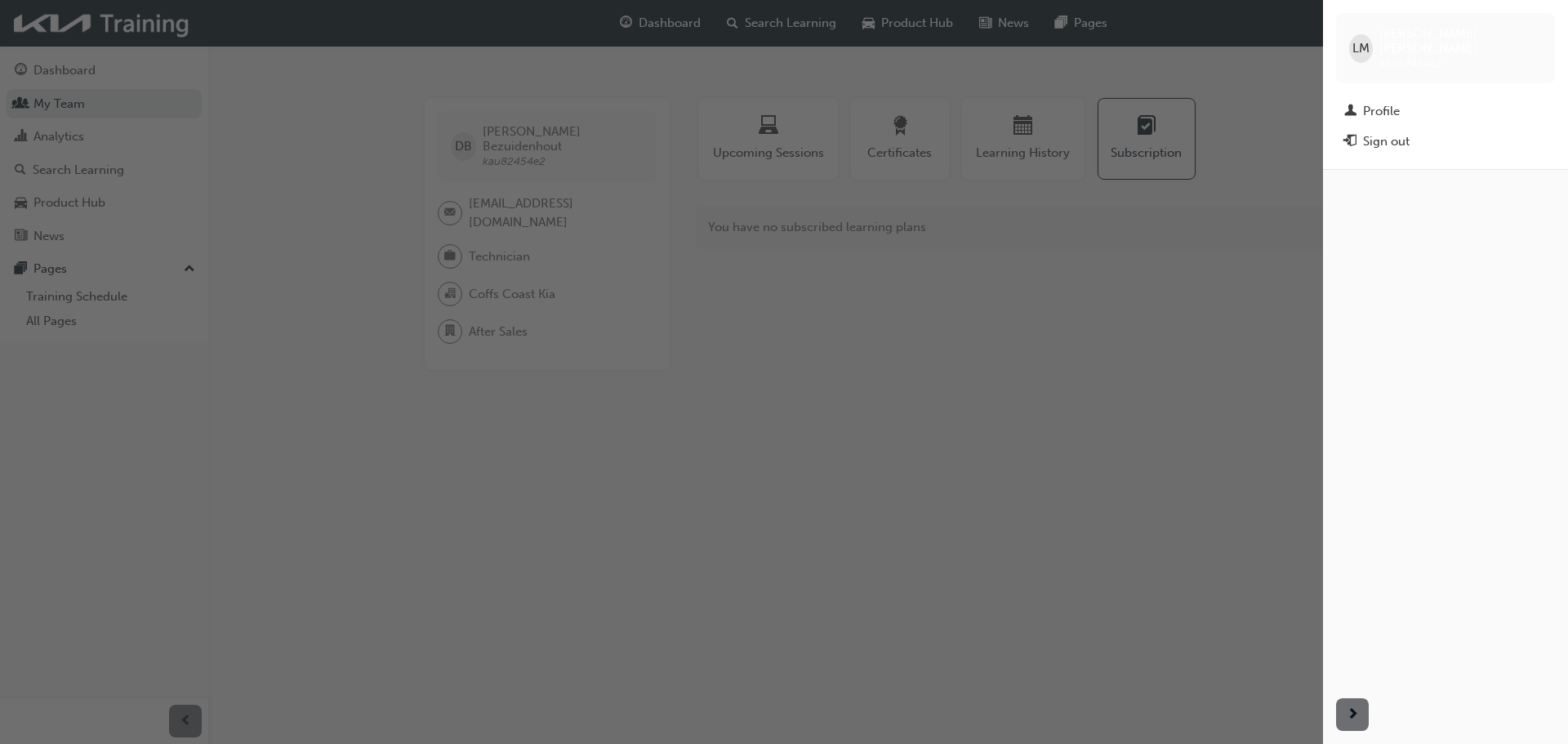
drag, startPoint x: 1363, startPoint y: 38, endPoint x: 1367, endPoint y: 46, distance: 8.9
click at [1363, 39] on span "LM" at bounding box center [1362, 49] width 17 height 19
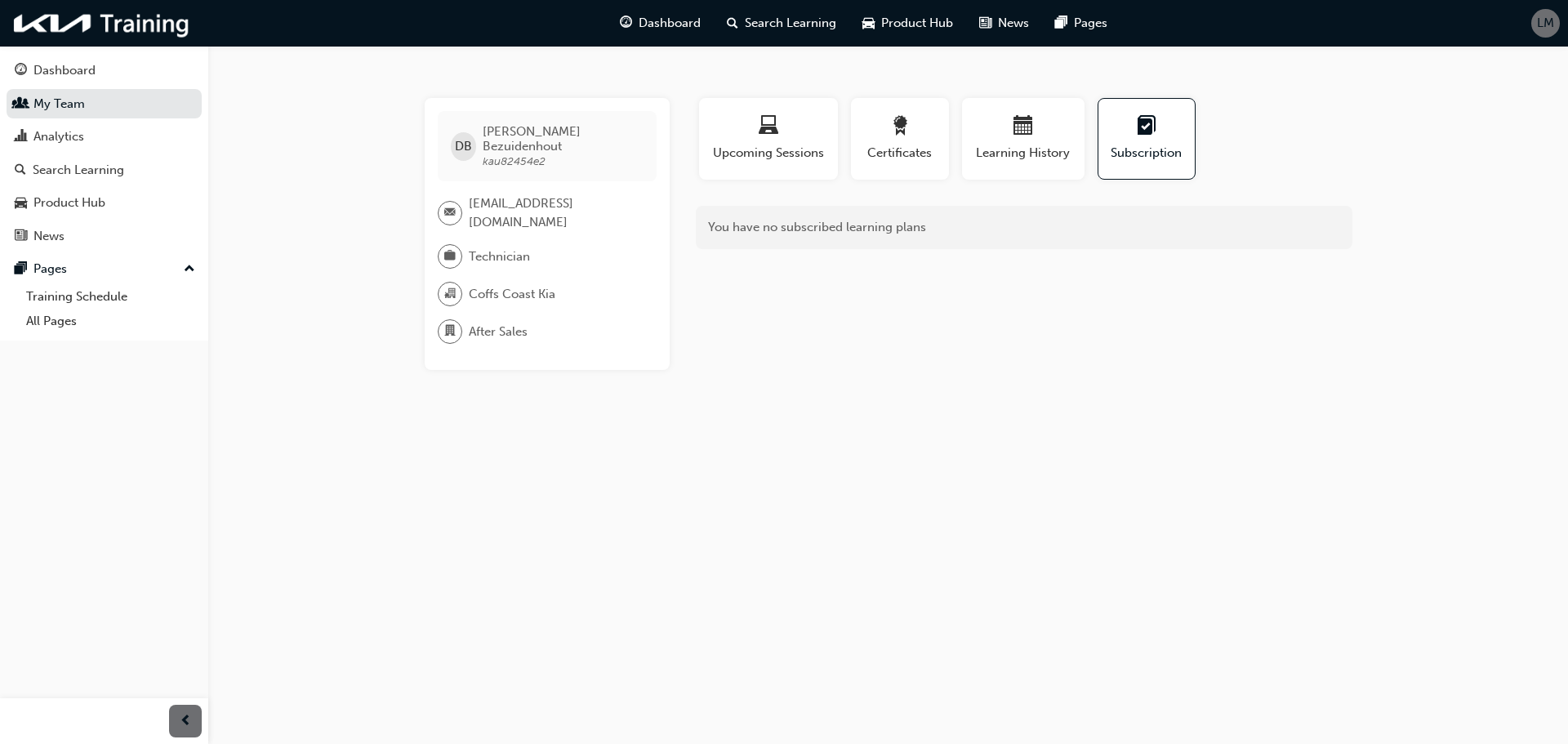
click at [1561, 21] on div "Dashboard Search Learning Product Hub News Pages LM" at bounding box center [784, 23] width 1568 height 46
click at [1541, 22] on span "LM" at bounding box center [1546, 23] width 17 height 19
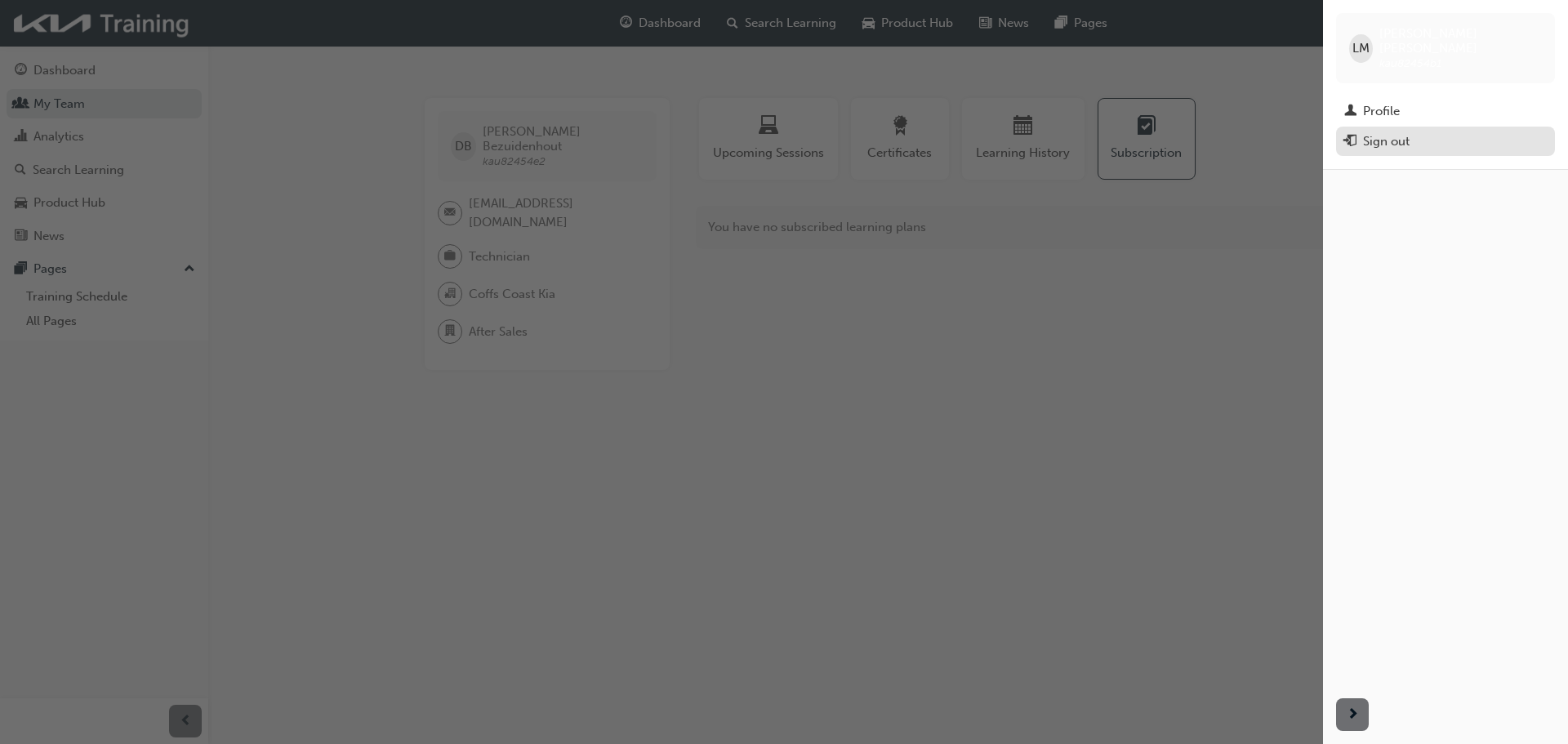
click at [1397, 135] on div "Sign out" at bounding box center [1386, 141] width 46 height 19
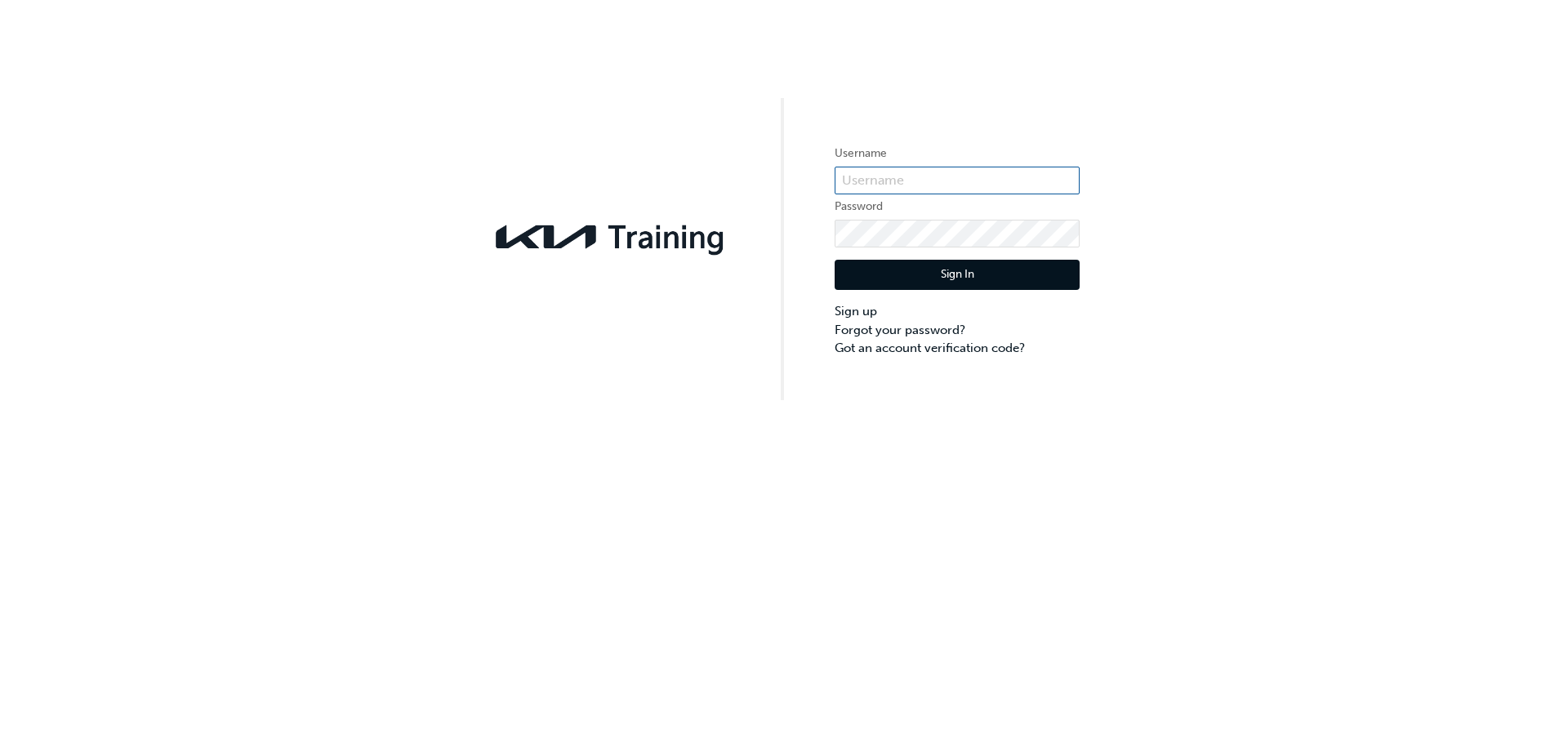
type input "kau82454b1"
click at [908, 199] on label "Password" at bounding box center [957, 207] width 245 height 20
click at [904, 181] on input "kau82454b1" at bounding box center [957, 180] width 245 height 27
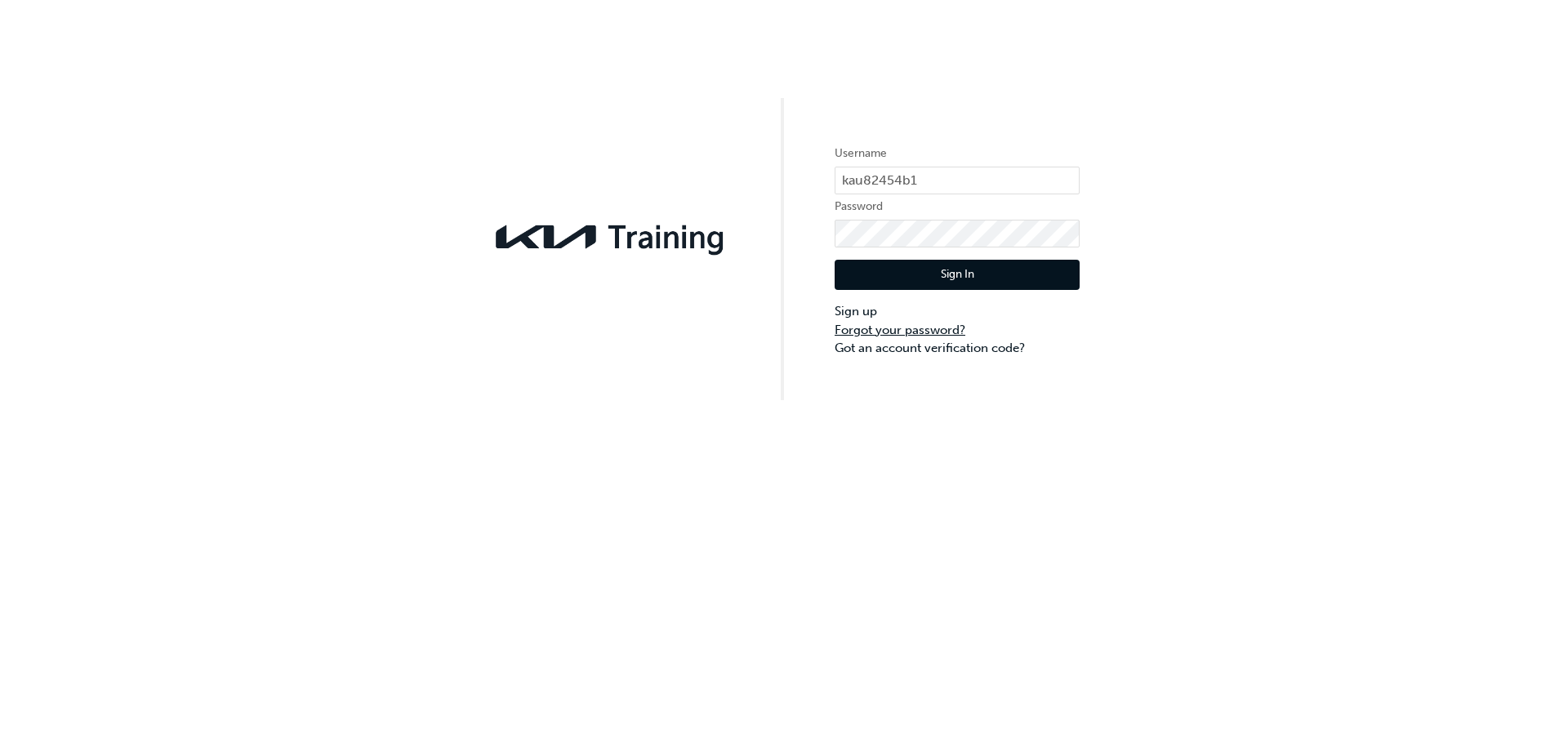
click at [883, 334] on link "Forgot your password?" at bounding box center [957, 331] width 245 height 19
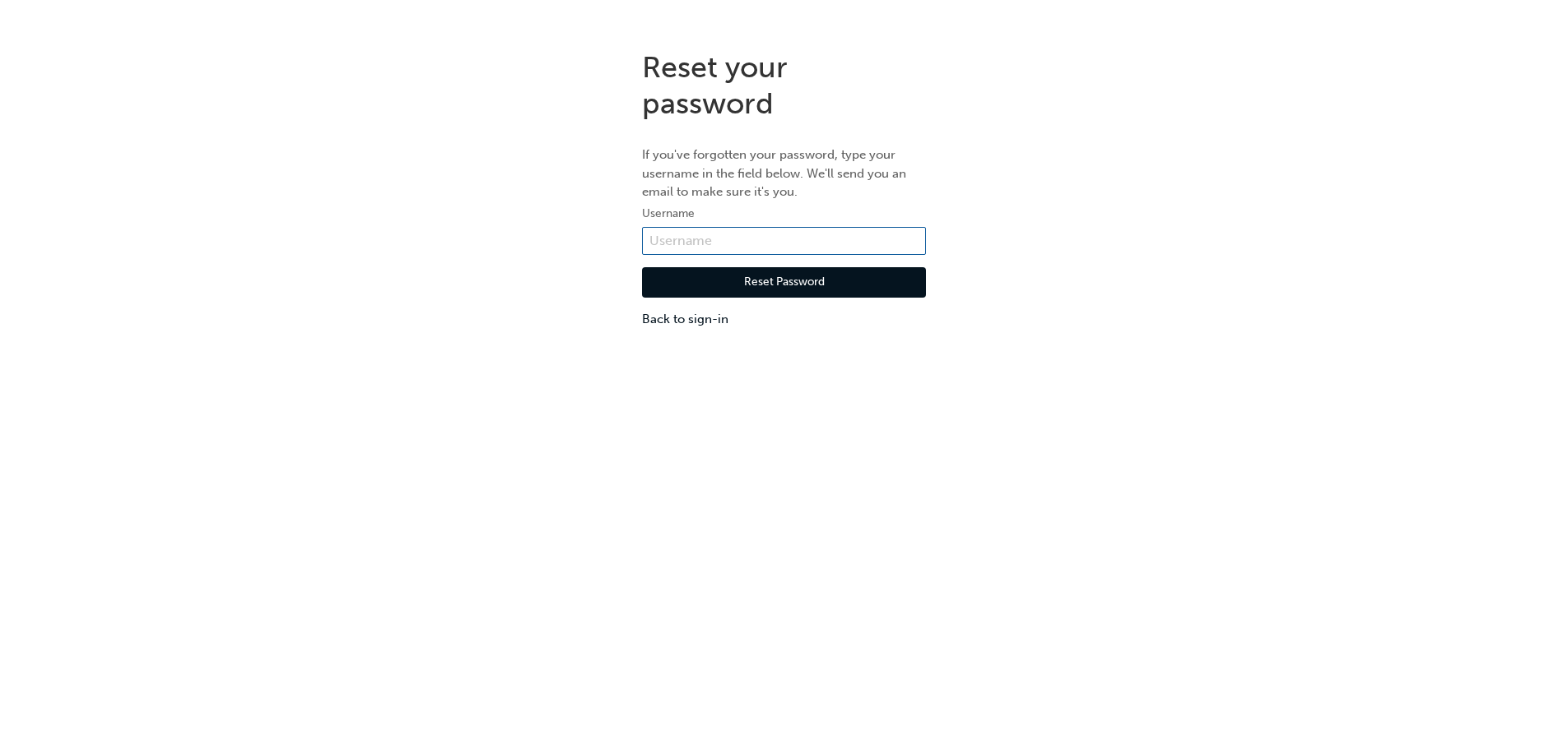
click at [721, 246] on input "text" at bounding box center [784, 241] width 284 height 28
click at [711, 239] on input "text" at bounding box center [784, 241] width 284 height 28
click at [680, 237] on input "text" at bounding box center [784, 241] width 284 height 28
click at [1154, 173] on div "Reset your password If you've forgotten your password, type your username in th…" at bounding box center [784, 189] width 1568 height 305
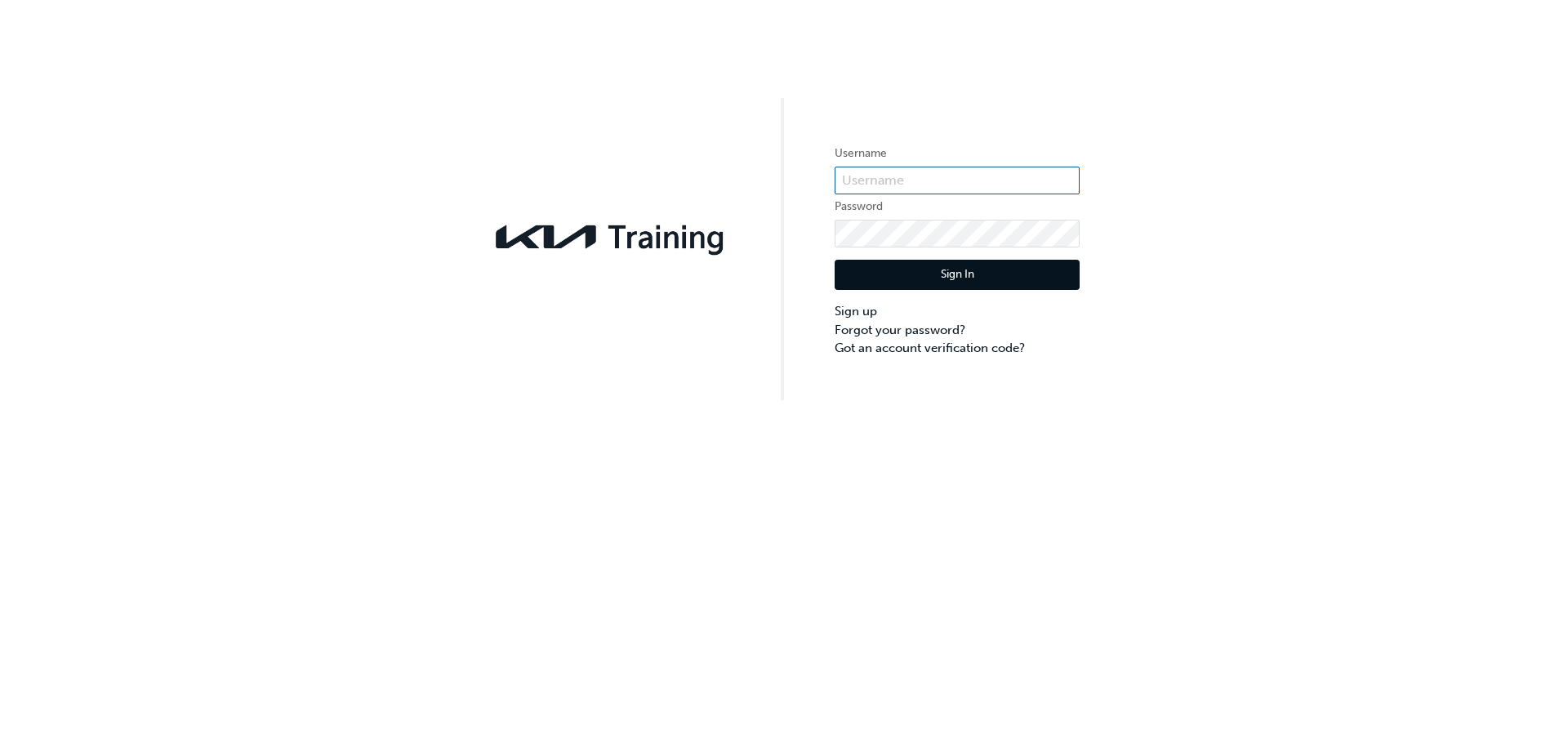
type input "kau82454b1"
click at [956, 266] on button "Sign In" at bounding box center [957, 275] width 245 height 31
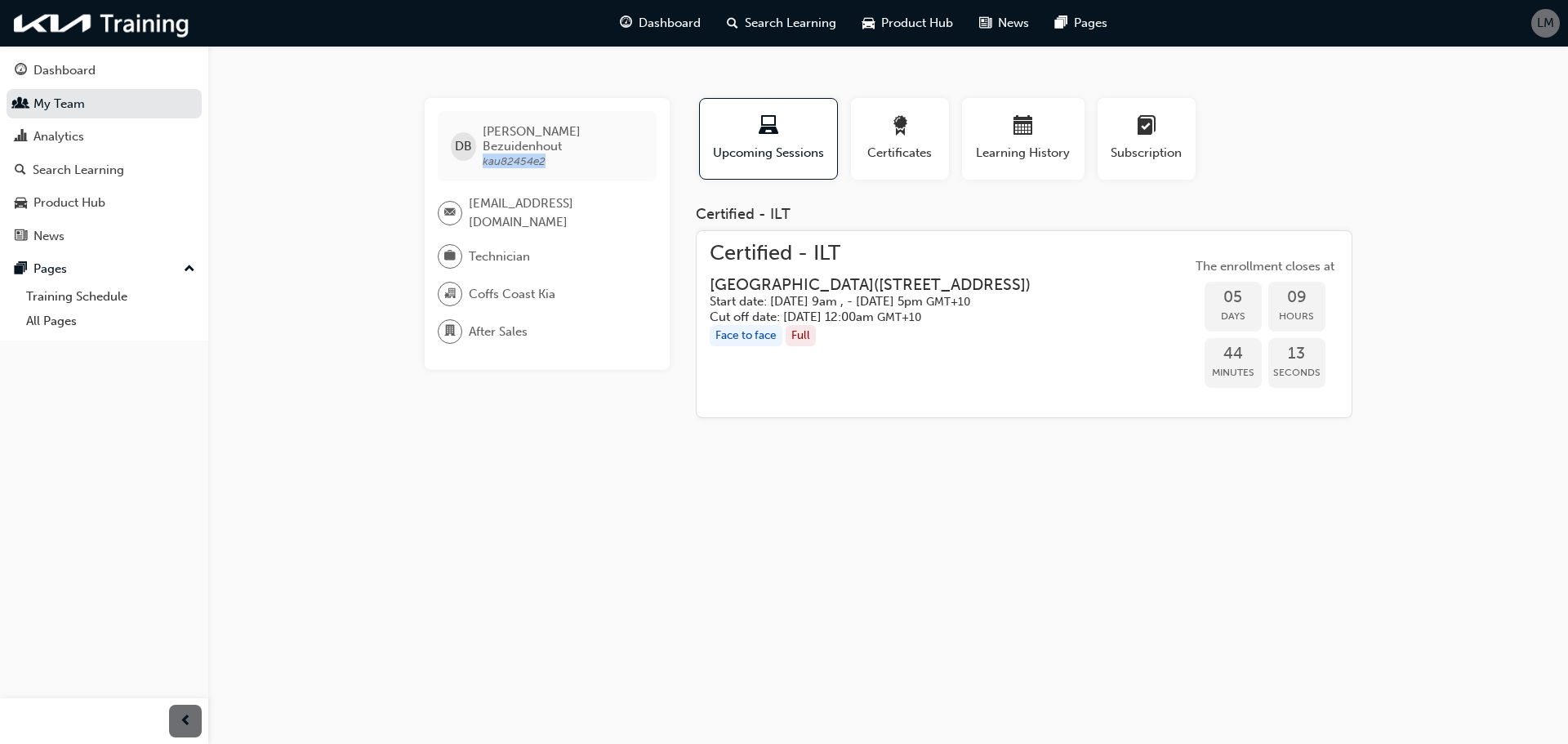
drag, startPoint x: 551, startPoint y: 148, endPoint x: 488, endPoint y: 148, distance: 63.0
click at [488, 148] on span "[PERSON_NAME] kau82454e2" at bounding box center [563, 146] width 161 height 44
copy span "kau82454e2"
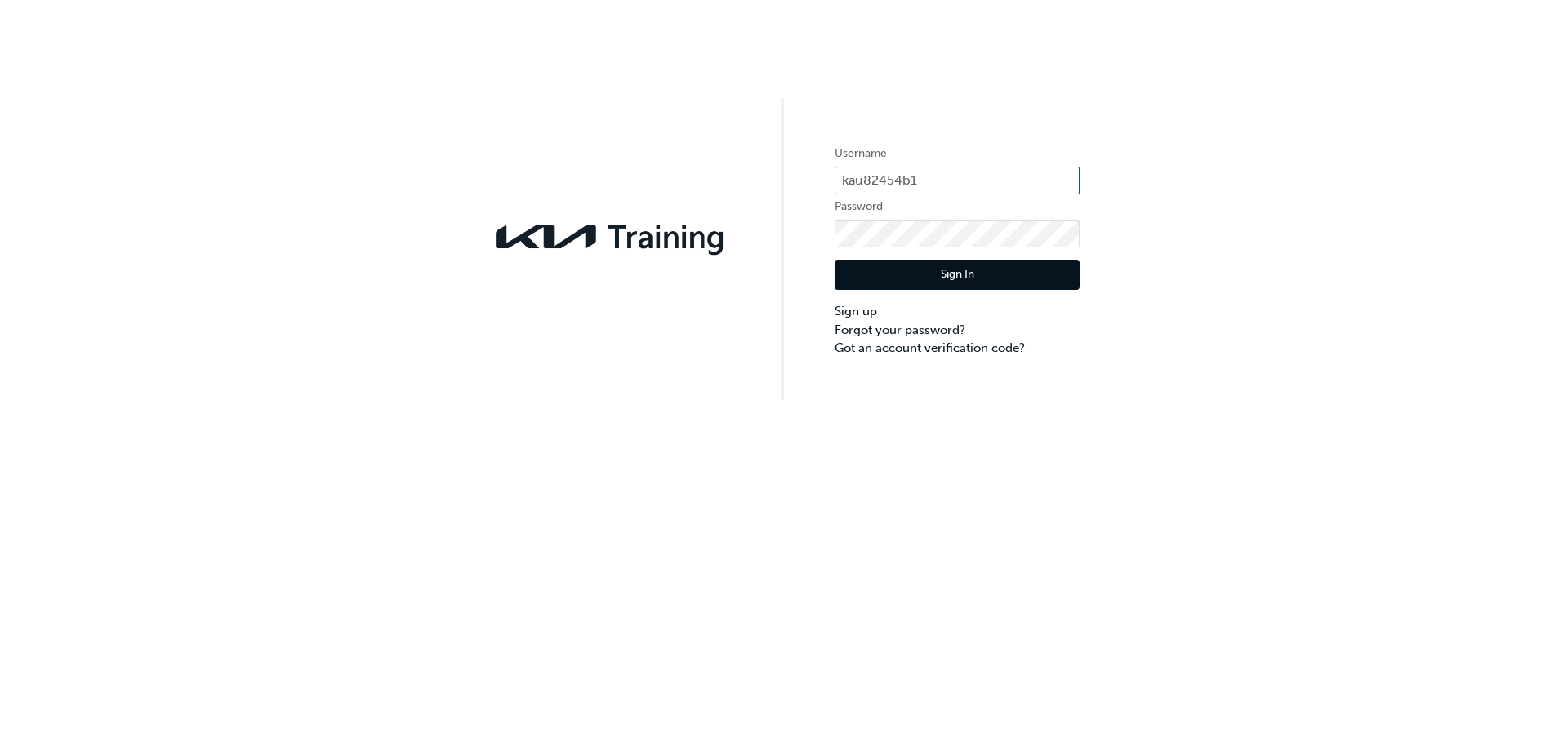
click at [892, 177] on input "kau82454b1" at bounding box center [957, 180] width 245 height 27
click at [890, 177] on input "kau82454b1" at bounding box center [957, 180] width 245 height 27
paste input "e2"
type input "kau82454e2"
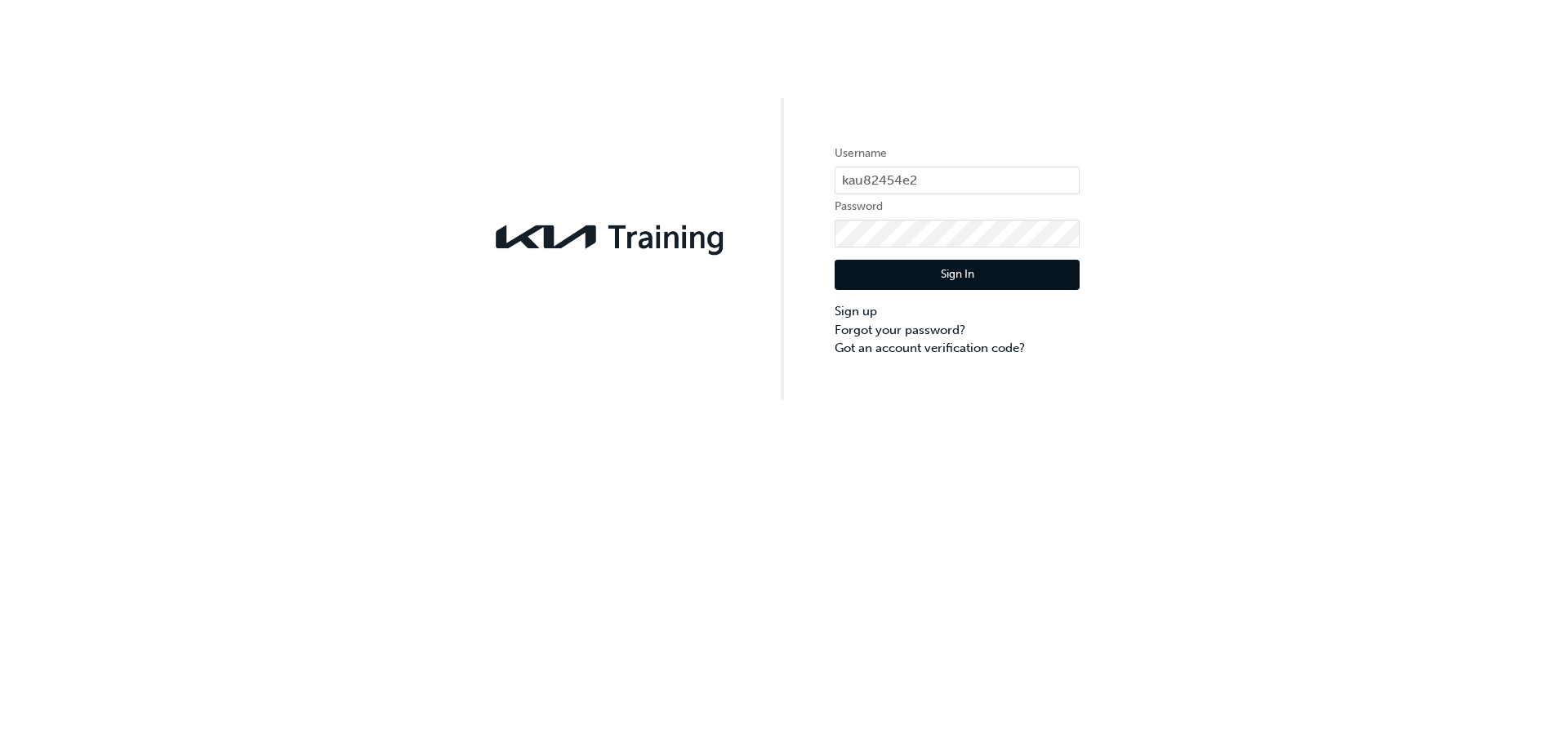
drag, startPoint x: 1352, startPoint y: 242, endPoint x: 1103, endPoint y: 254, distance: 249.3
click at [1338, 242] on div "Username kau82454e2 Password Sign In Sign up Forgot your password? Got an accou…" at bounding box center [784, 200] width 1568 height 400
click at [946, 273] on button "Sign In" at bounding box center [957, 275] width 245 height 31
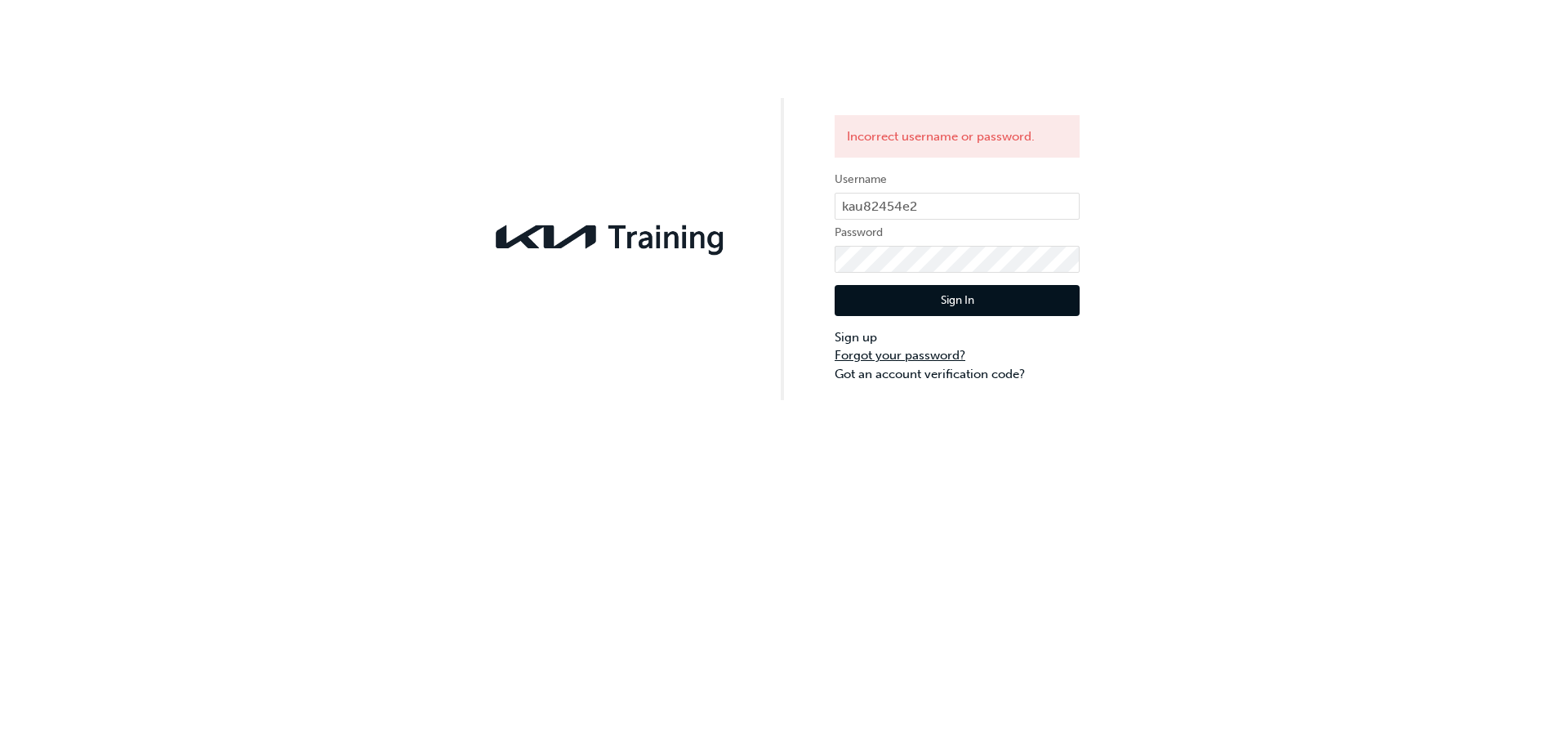
click at [908, 351] on link "Forgot your password?" at bounding box center [957, 356] width 245 height 19
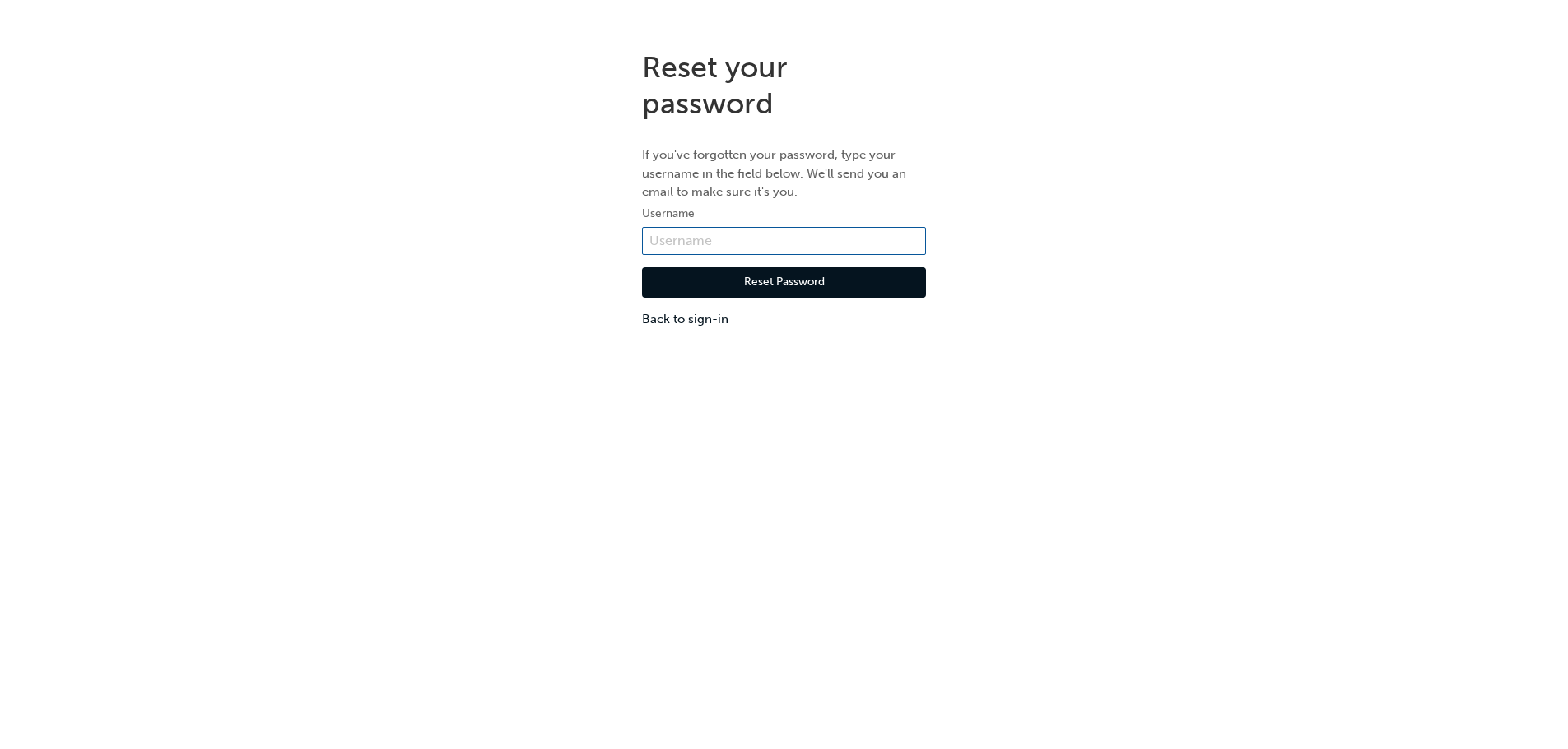
click at [707, 242] on input "text" at bounding box center [784, 241] width 284 height 28
paste input "kau82454e2"
type input "kau82454e2"
click at [671, 283] on button "Reset Password" at bounding box center [784, 283] width 284 height 31
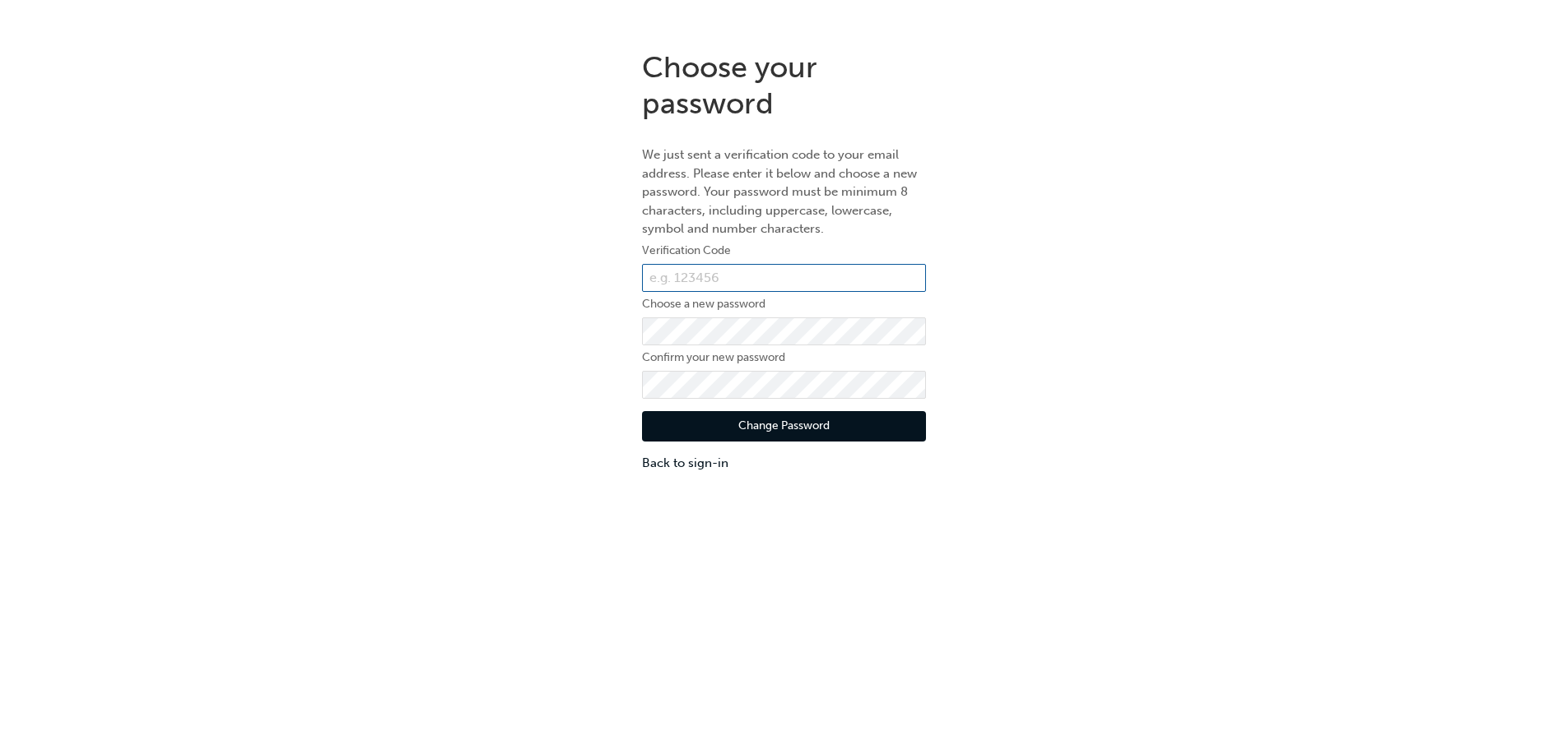
click at [723, 283] on input "text" at bounding box center [784, 278] width 284 height 28
click at [1141, 281] on div "Choose your password We just sent a verification code to your email address. Pl…" at bounding box center [784, 261] width 1568 height 449
click at [714, 463] on link "Back to sign-in" at bounding box center [784, 463] width 284 height 19
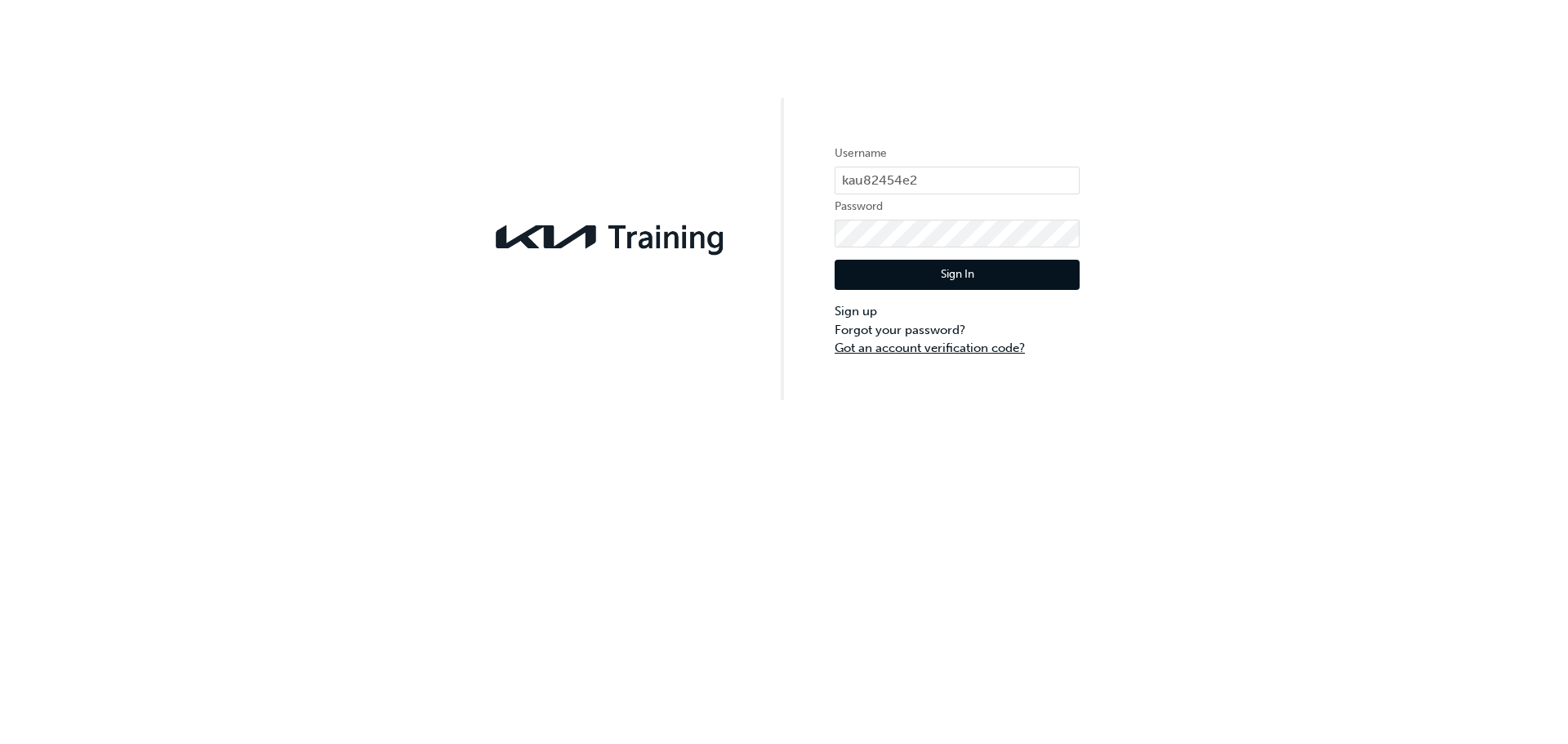
click at [979, 345] on link "Got an account verification code?" at bounding box center [957, 349] width 245 height 19
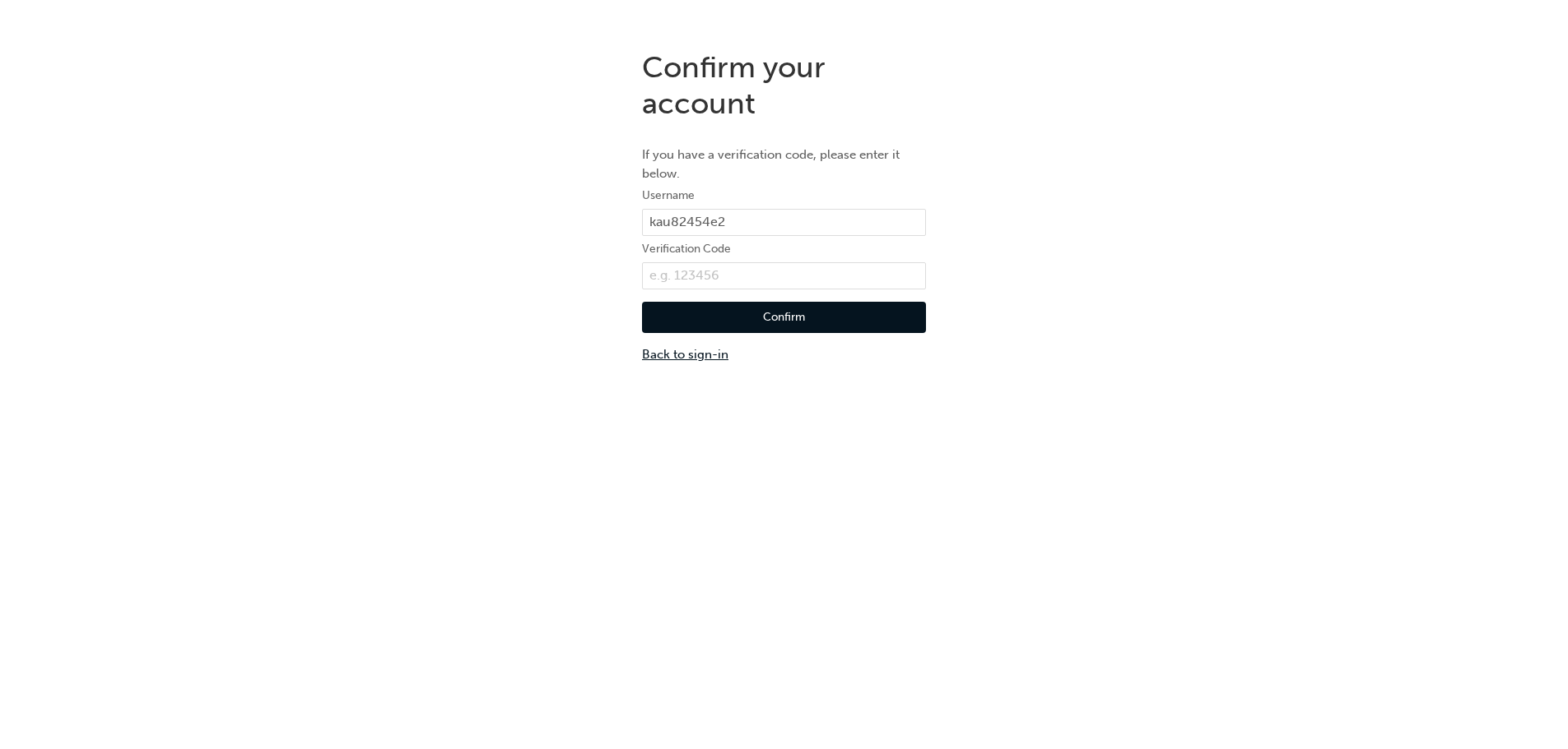
click at [677, 355] on link "Back to sign-in" at bounding box center [784, 355] width 284 height 19
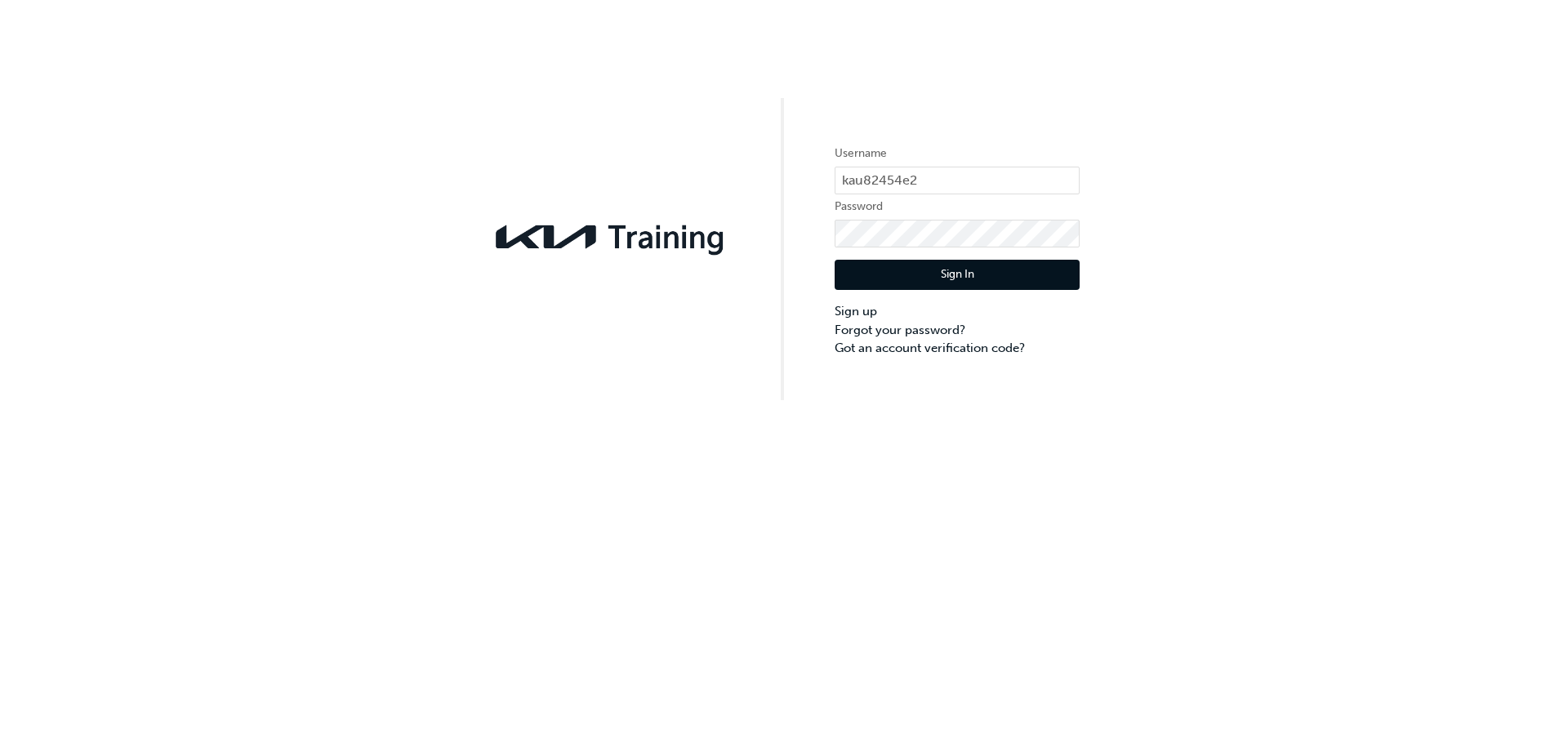
drag, startPoint x: 1270, startPoint y: 204, endPoint x: 1296, endPoint y: 25, distance: 180.9
click at [1274, 194] on div "Username kau82454e2 Password Sign In Sign up Forgot your password? Got an accou…" at bounding box center [784, 200] width 1568 height 400
click at [865, 265] on button "Sign In" at bounding box center [957, 275] width 245 height 31
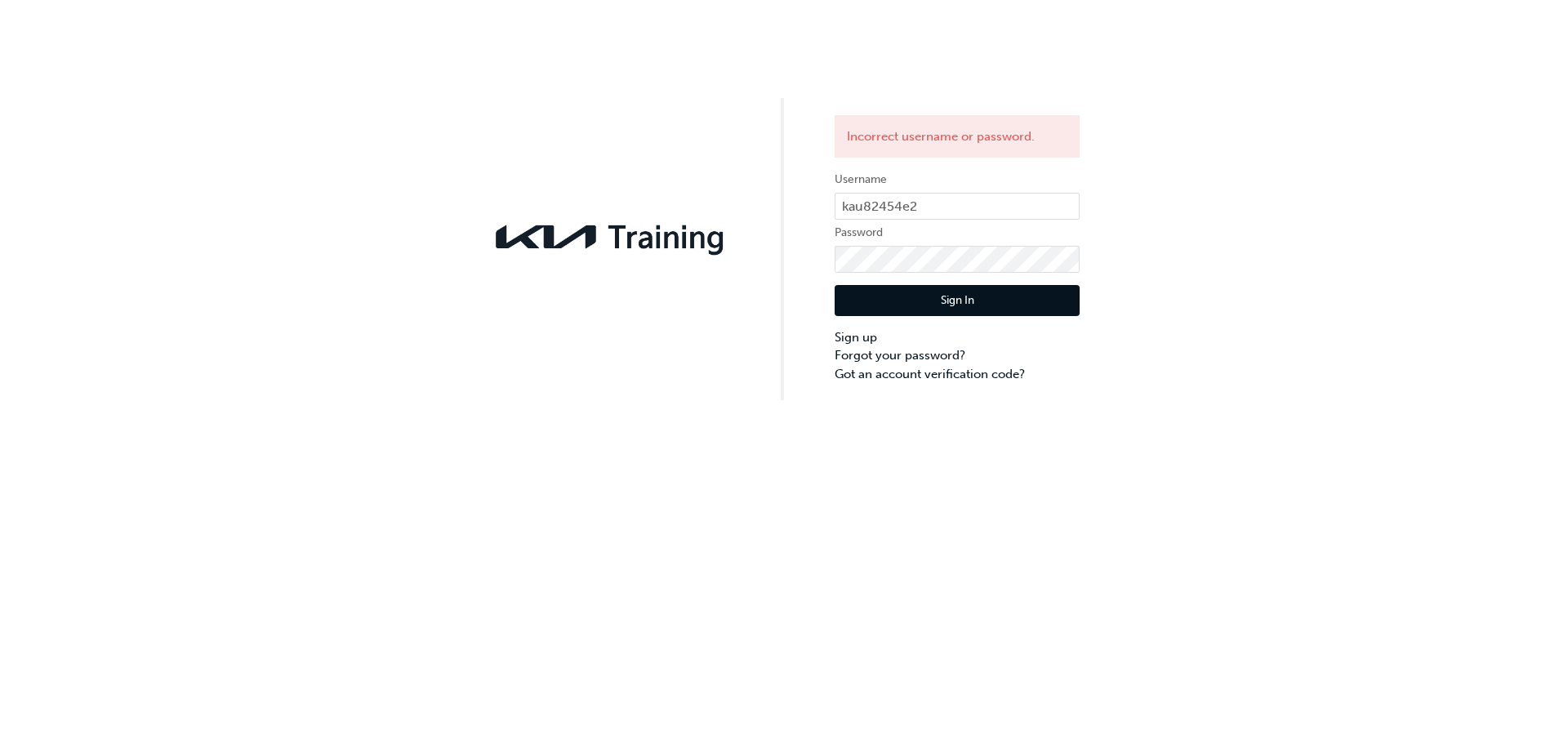
click at [1224, 351] on div "Incorrect username or password. Username kau82454e2 Password Sign In Sign up Fo…" at bounding box center [784, 200] width 1568 height 400
click at [881, 189] on label "Username" at bounding box center [957, 179] width 245 height 20
click at [871, 210] on input "kau82454e2" at bounding box center [957, 207] width 245 height 27
click at [871, 211] on input "kau82454e2" at bounding box center [957, 207] width 245 height 27
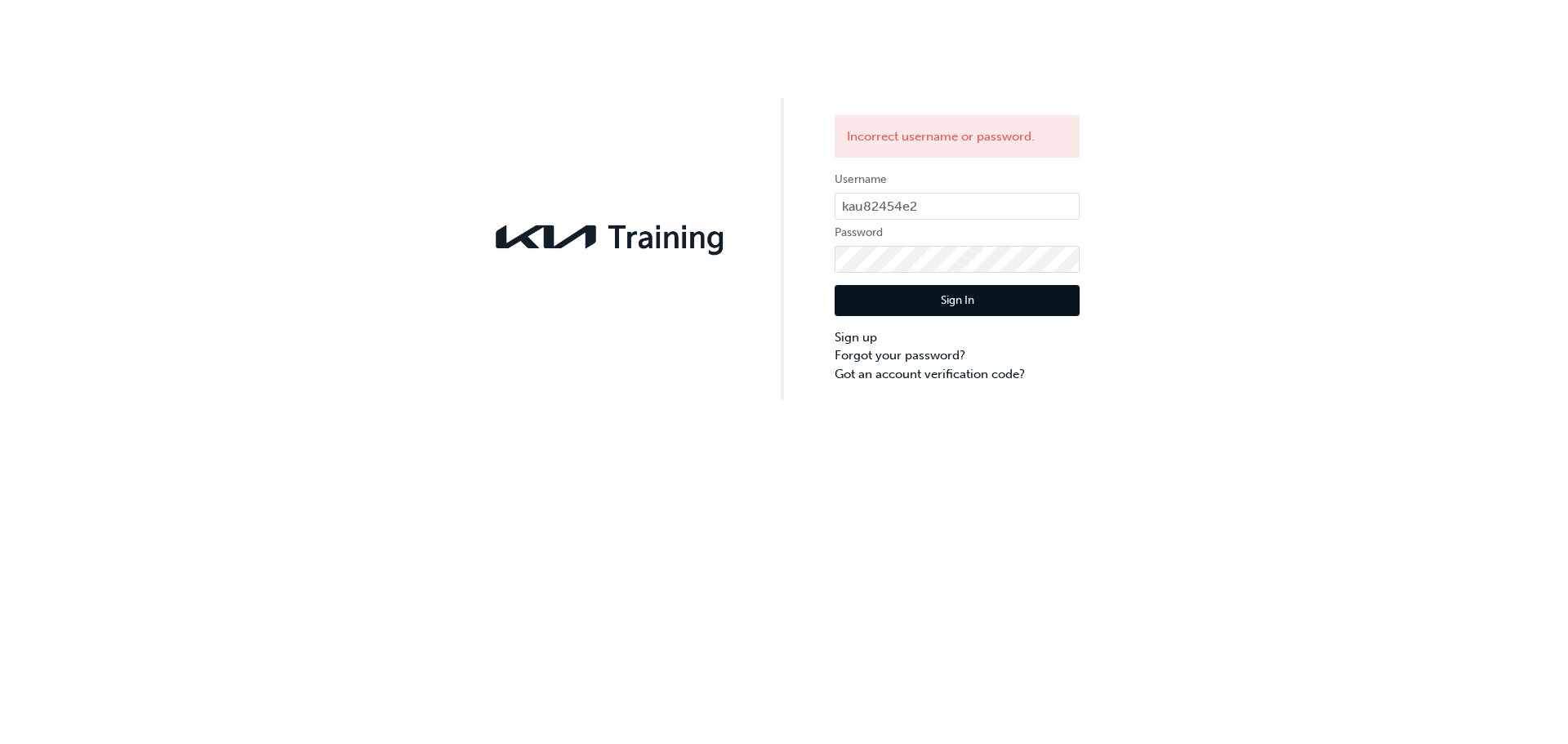
click at [957, 291] on button "Sign In" at bounding box center [957, 301] width 245 height 31
